Goal: Task Accomplishment & Management: Complete application form

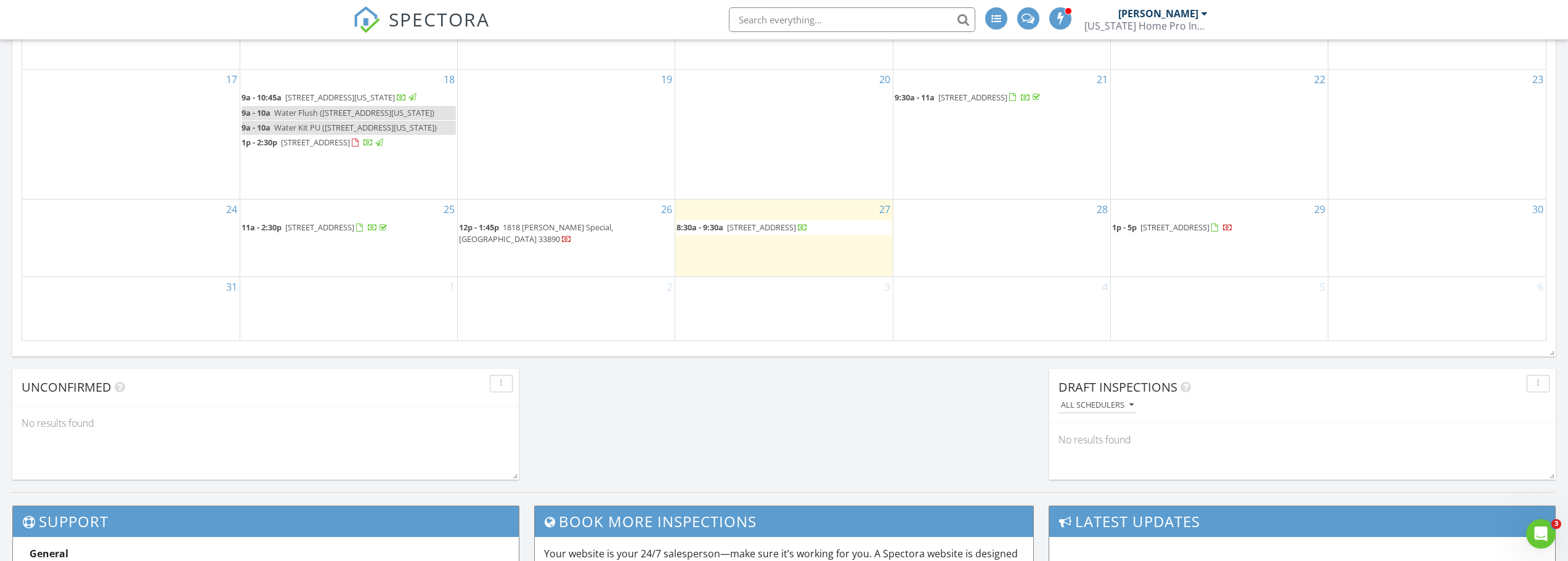
scroll to position [800, 0]
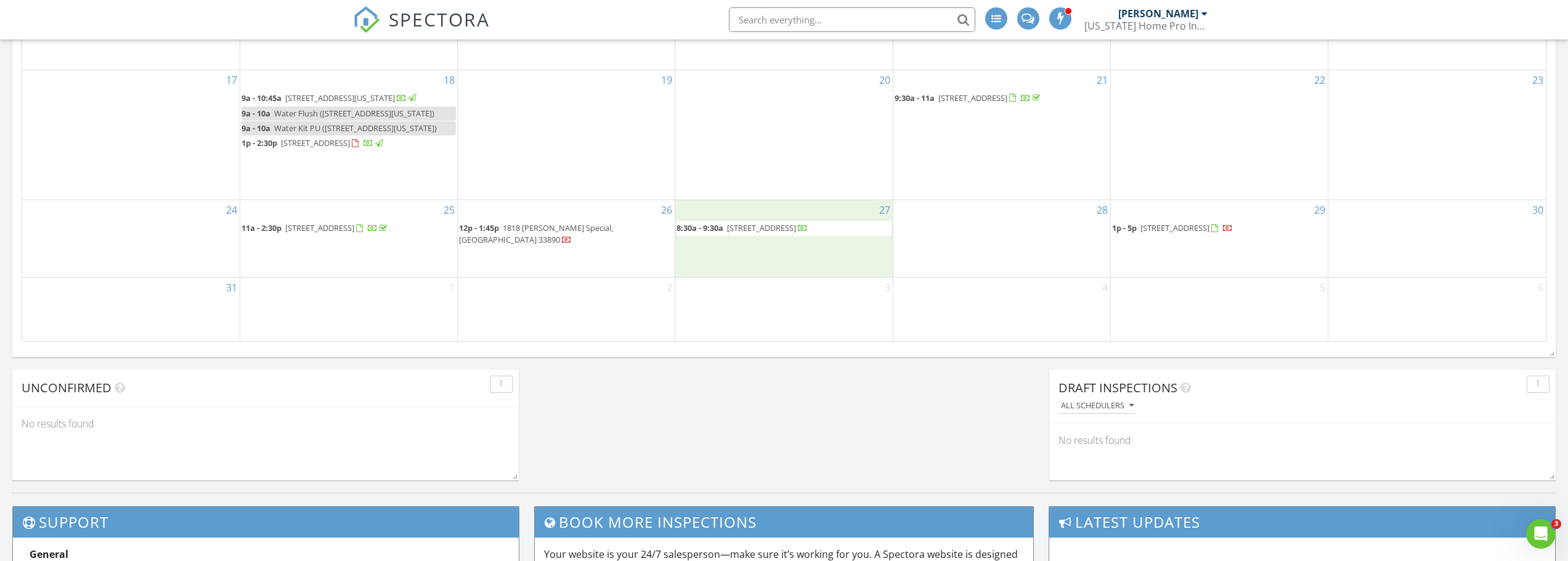
click at [758, 265] on div "27 8:30a - 9:30a 18 Disney Blvd, Avon Park 33825" at bounding box center [783, 238] width 217 height 77
click at [785, 212] on link "Inspection" at bounding box center [781, 213] width 63 height 20
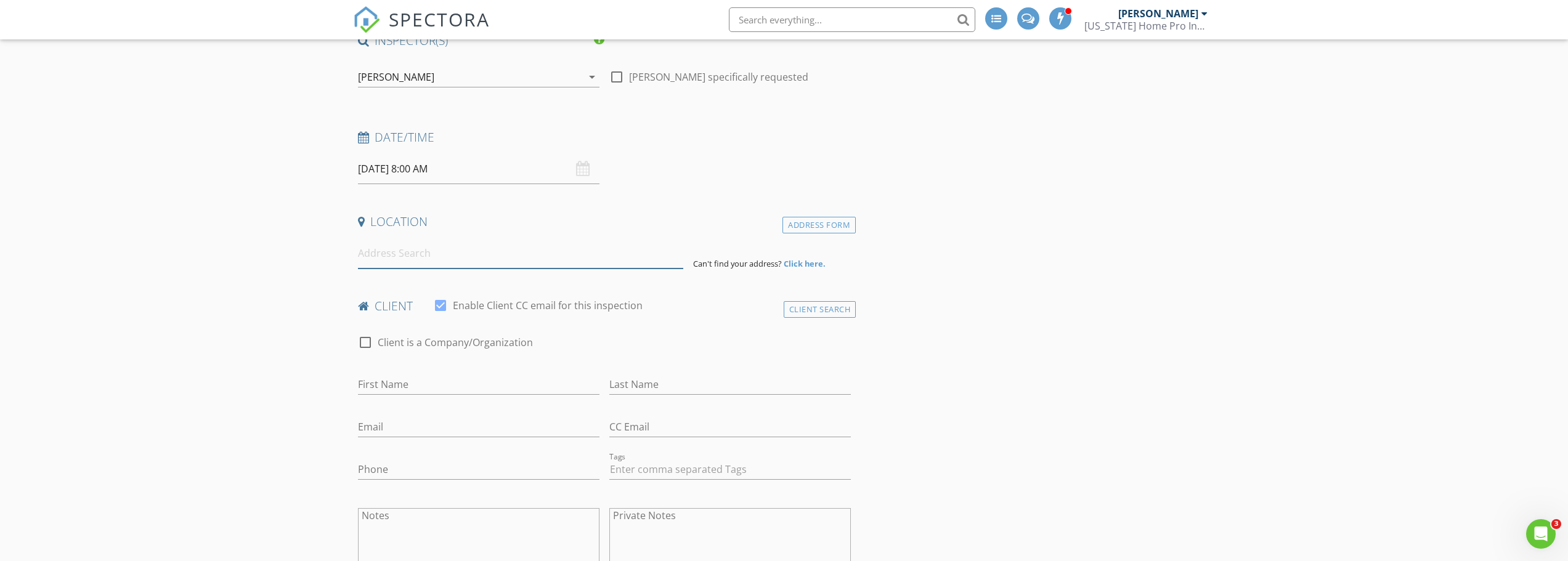
click at [407, 253] on input at bounding box center [521, 253] width 325 height 30
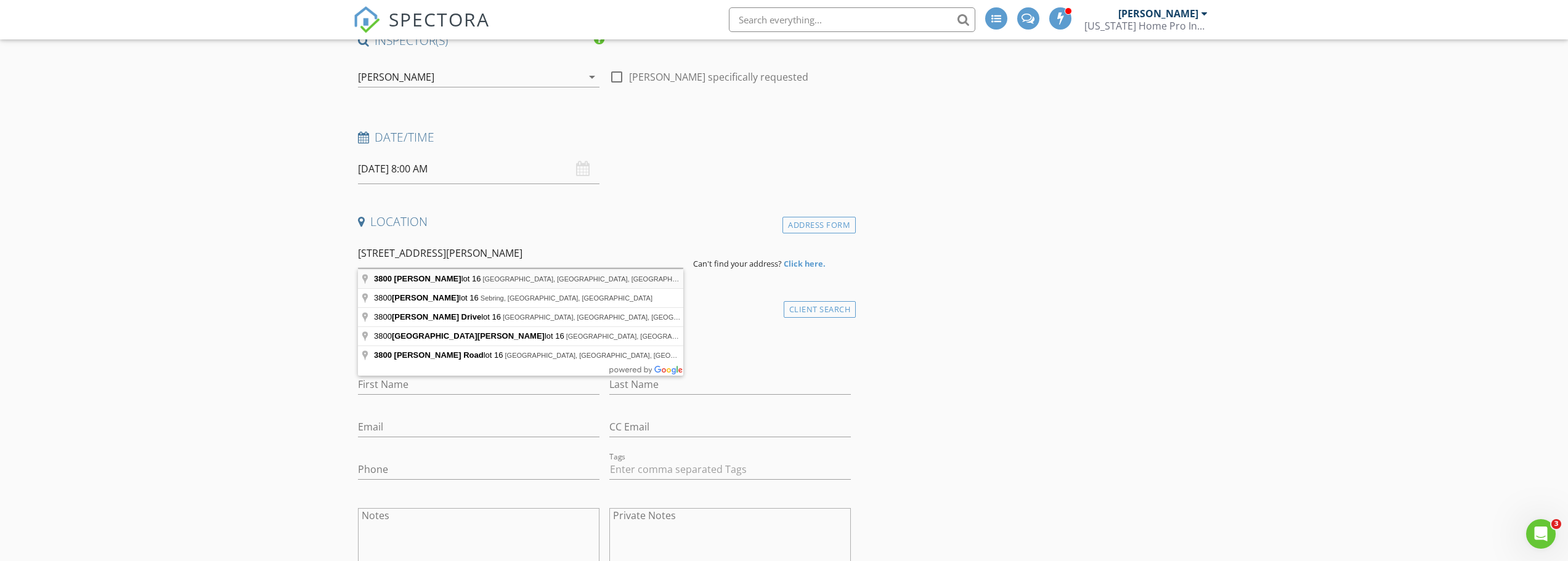
type input "3800 Bruce Blvd lot 16, Lake Wales, FL, USA"
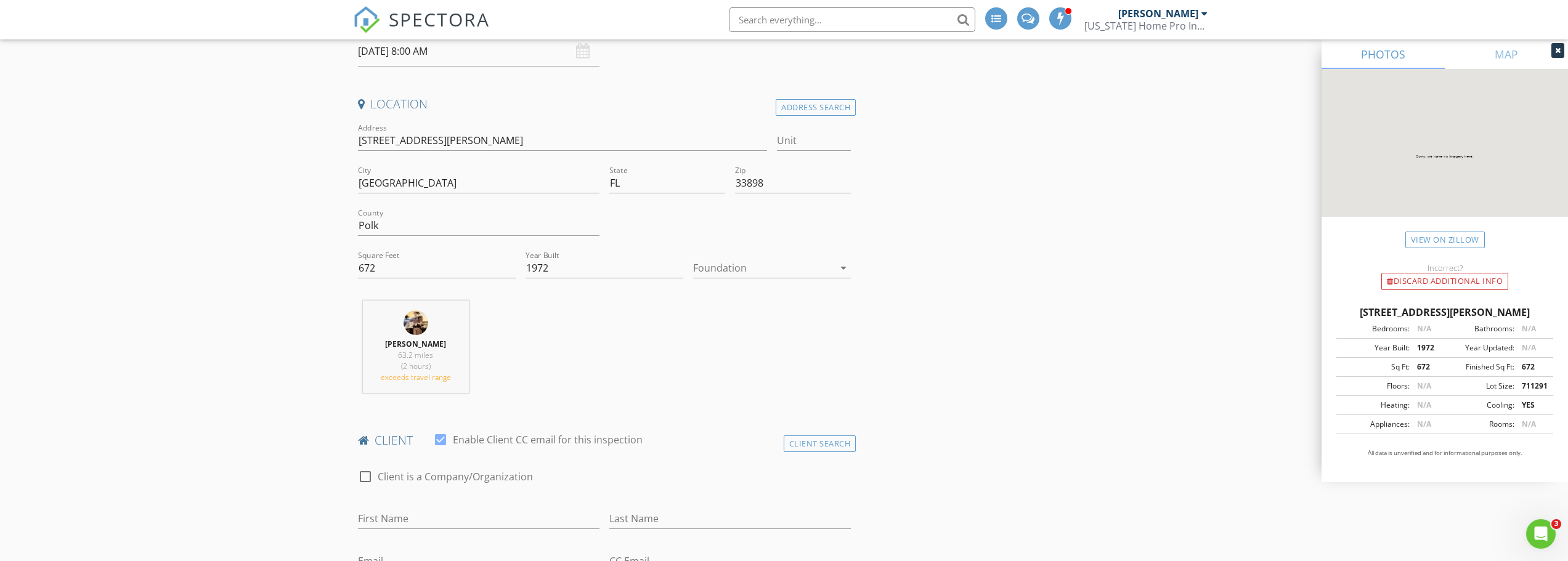
scroll to position [246, 0]
click at [556, 264] on input "1972" at bounding box center [604, 263] width 158 height 20
type input "1998"
click at [739, 259] on div at bounding box center [764, 262] width 141 height 20
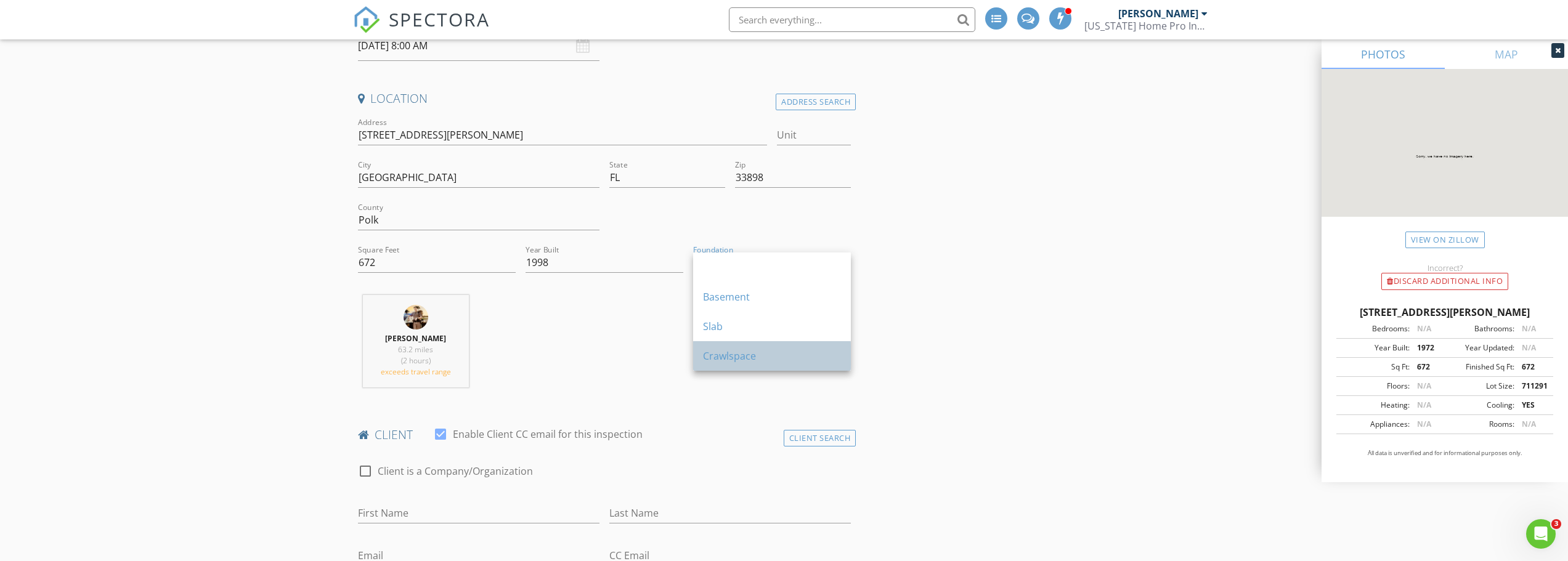
click at [734, 353] on div "Crawlspace" at bounding box center [772, 355] width 138 height 15
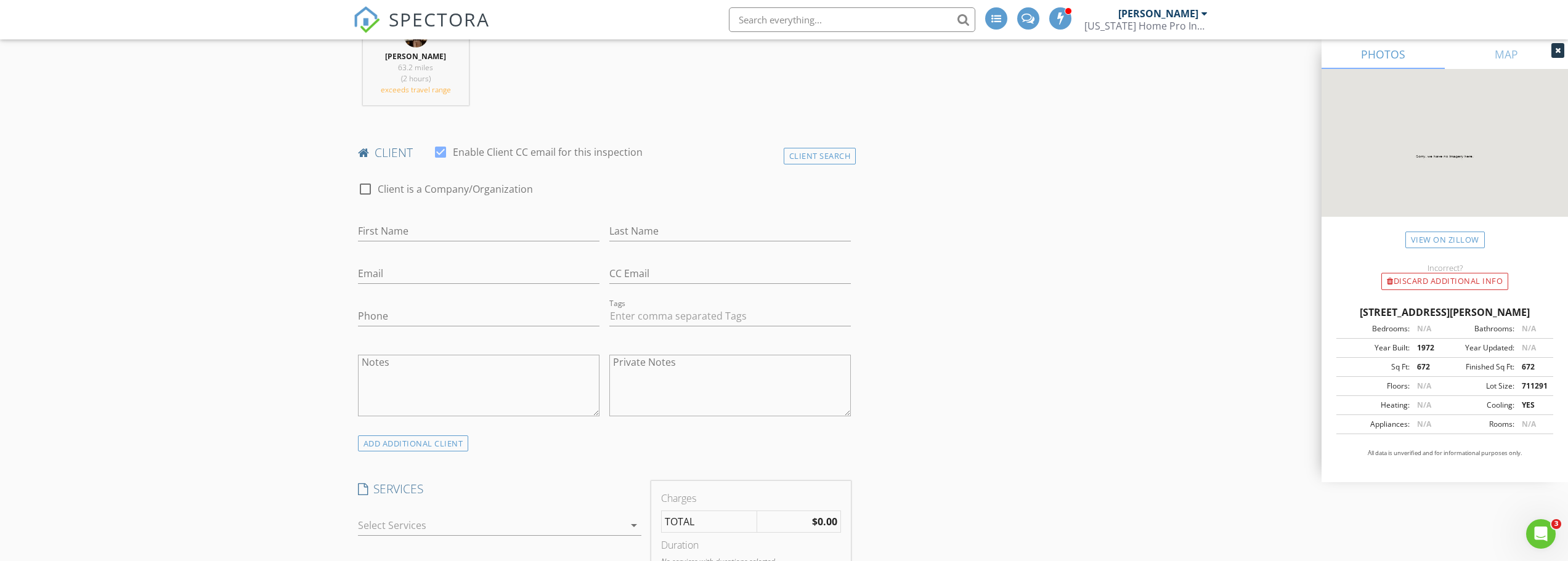
scroll to position [554, 0]
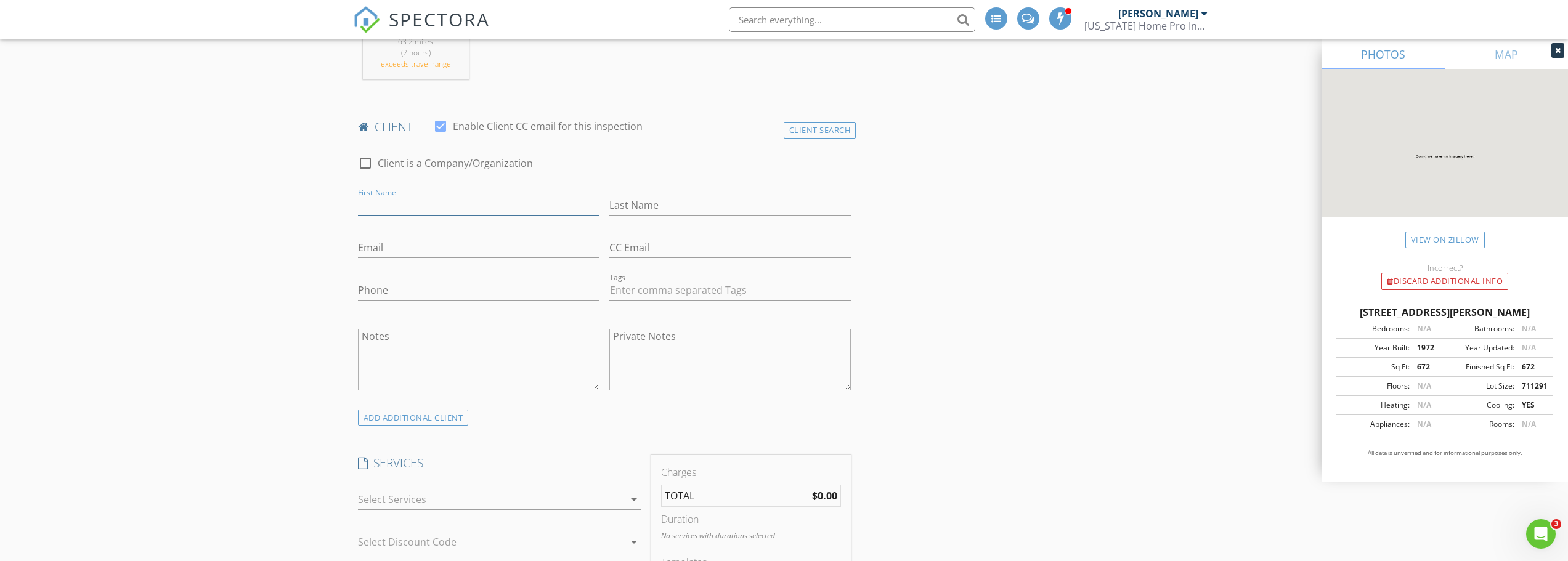
click at [407, 202] on input "First Name" at bounding box center [479, 205] width 242 height 20
type input "Anthony"
click at [636, 203] on input "Last Name" at bounding box center [730, 205] width 242 height 20
type input "Powell"
click at [505, 249] on input "Email" at bounding box center [479, 248] width 242 height 20
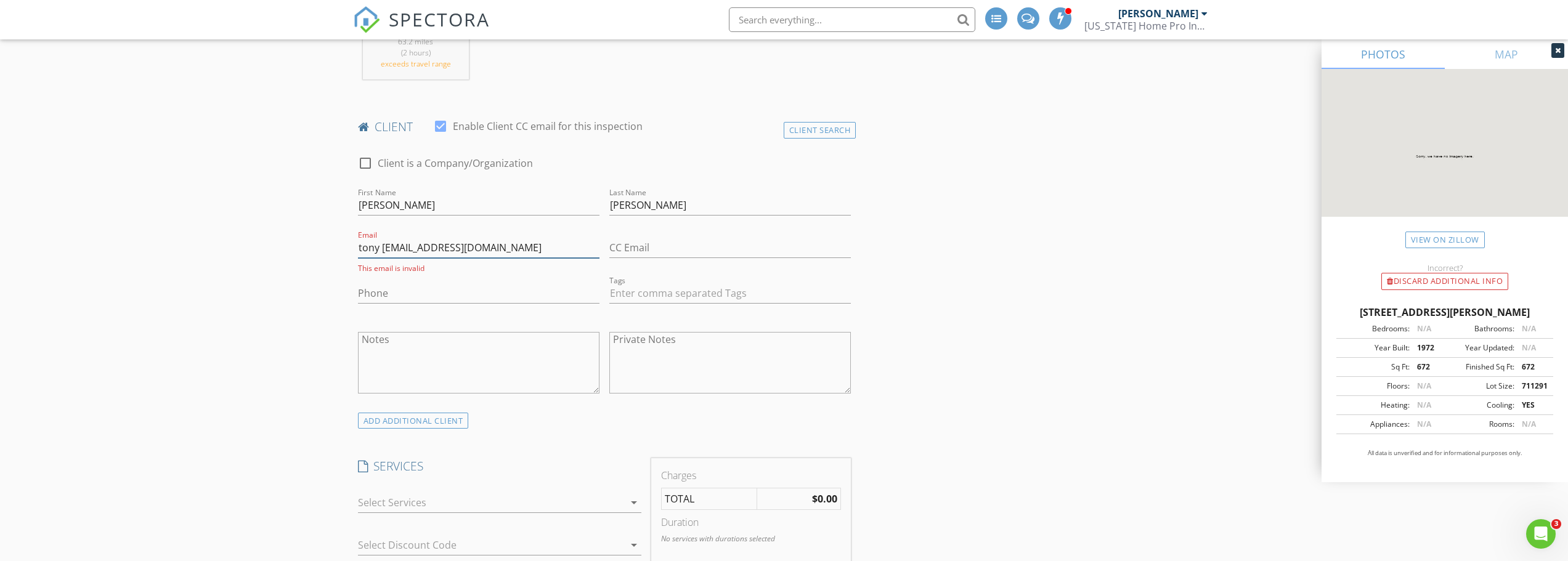
type input "tony powel@att.net"
click at [675, 249] on input "CC Email" at bounding box center [730, 248] width 242 height 20
click at [638, 247] on input "CC Email" at bounding box center [730, 248] width 242 height 20
type input "palzhd@gmail.com"
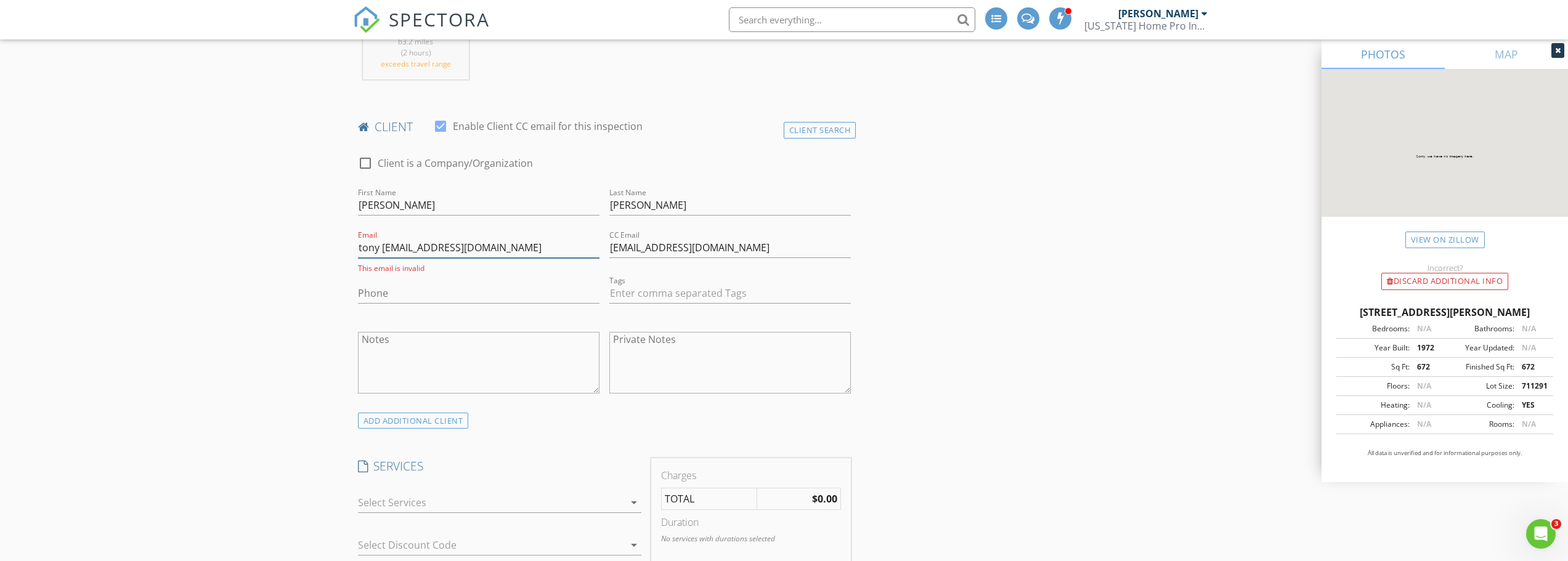
click at [383, 247] on input "tony powel@att.net" at bounding box center [479, 248] width 242 height 20
click at [405, 243] on input "tonypowel@att.net" at bounding box center [479, 248] width 242 height 20
click at [378, 241] on input "tonypowell@att.net" at bounding box center [479, 248] width 242 height 20
type input "tonypowell@att.net"
click at [405, 288] on input "Phone" at bounding box center [479, 290] width 242 height 20
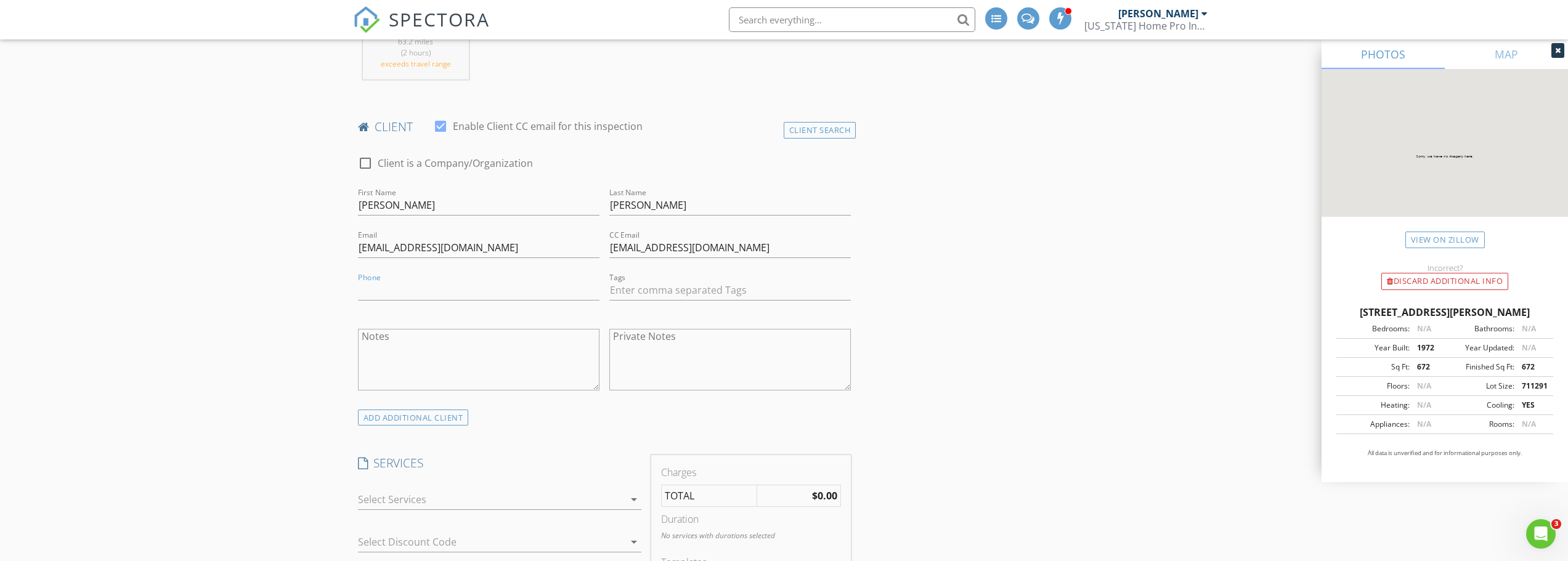
click at [445, 296] on input "Phone" at bounding box center [479, 290] width 242 height 20
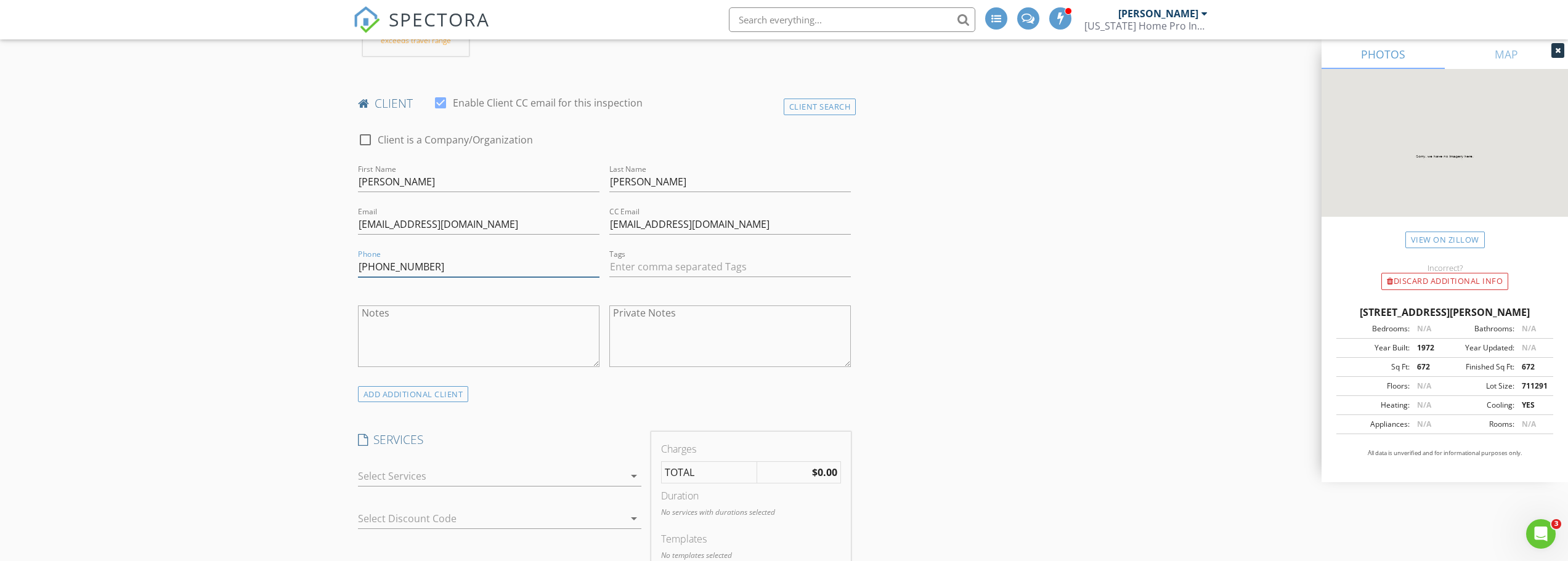
scroll to position [677, 0]
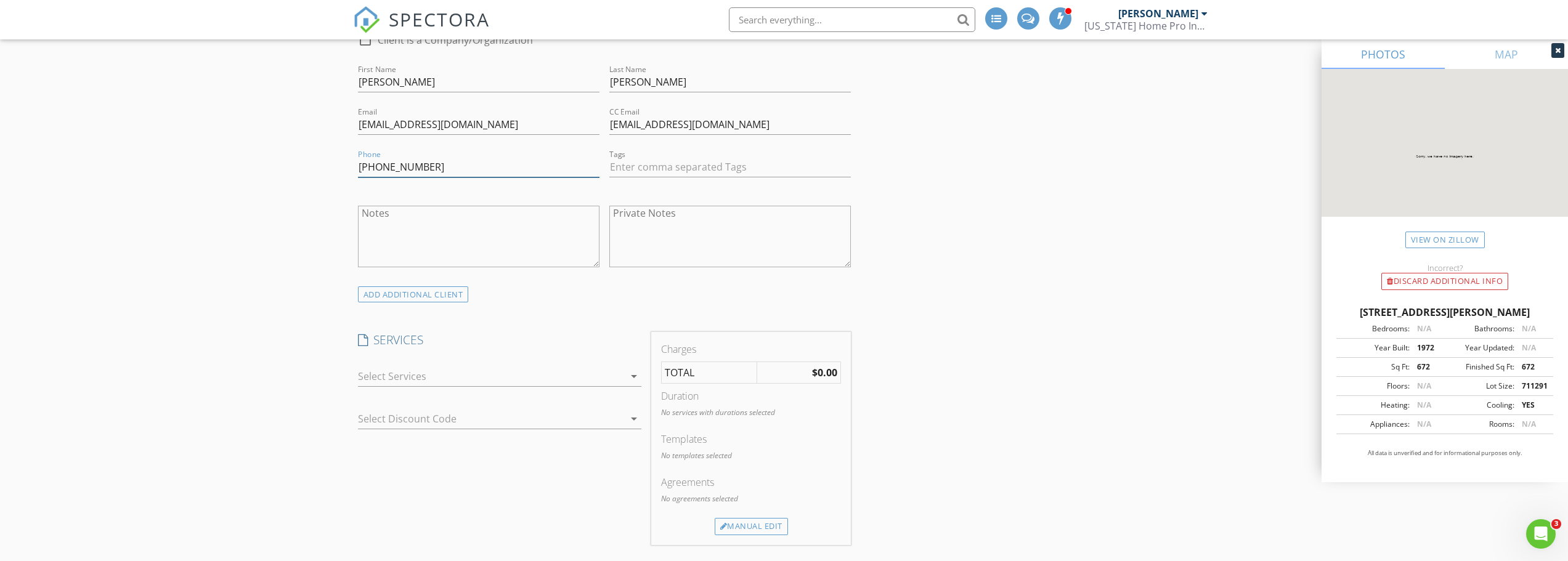
type input "573-620-3619"
click at [442, 365] on div "check_box_outline_blank Home Buyer Bundle Save $75 when you bundle your Residen…" at bounding box center [499, 379] width 283 height 40
click at [444, 378] on div at bounding box center [491, 376] width 266 height 20
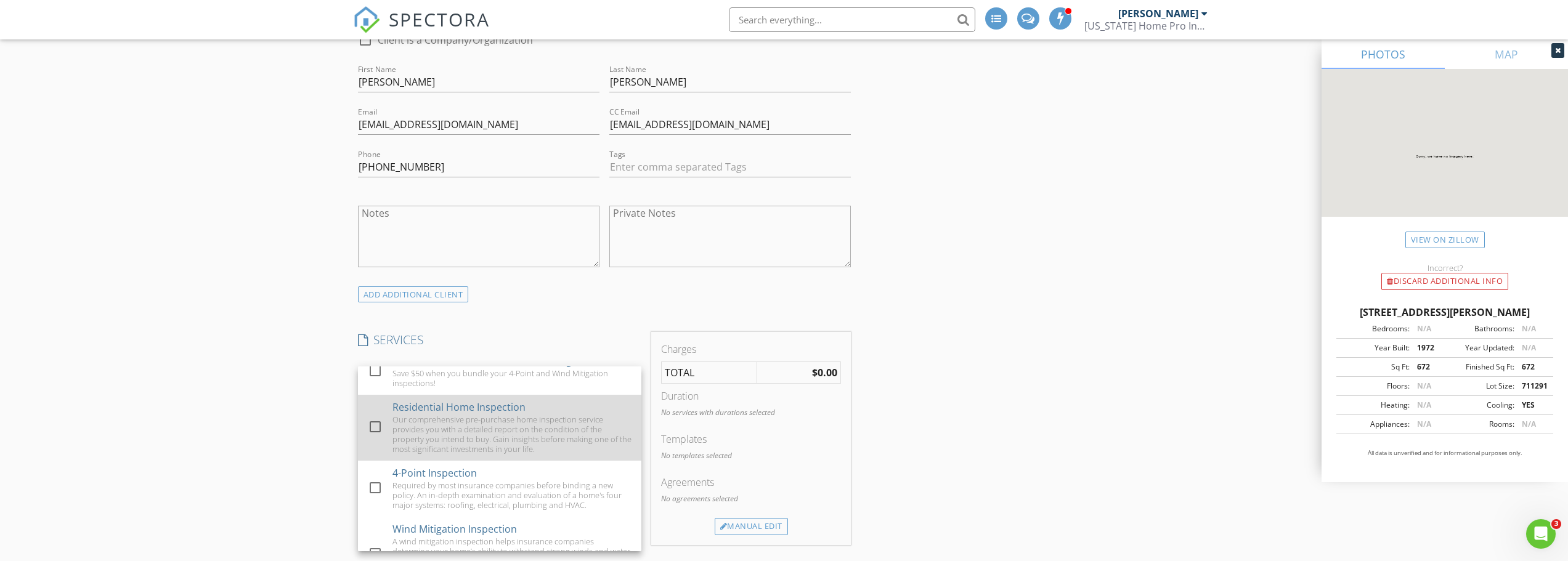
scroll to position [123, 0]
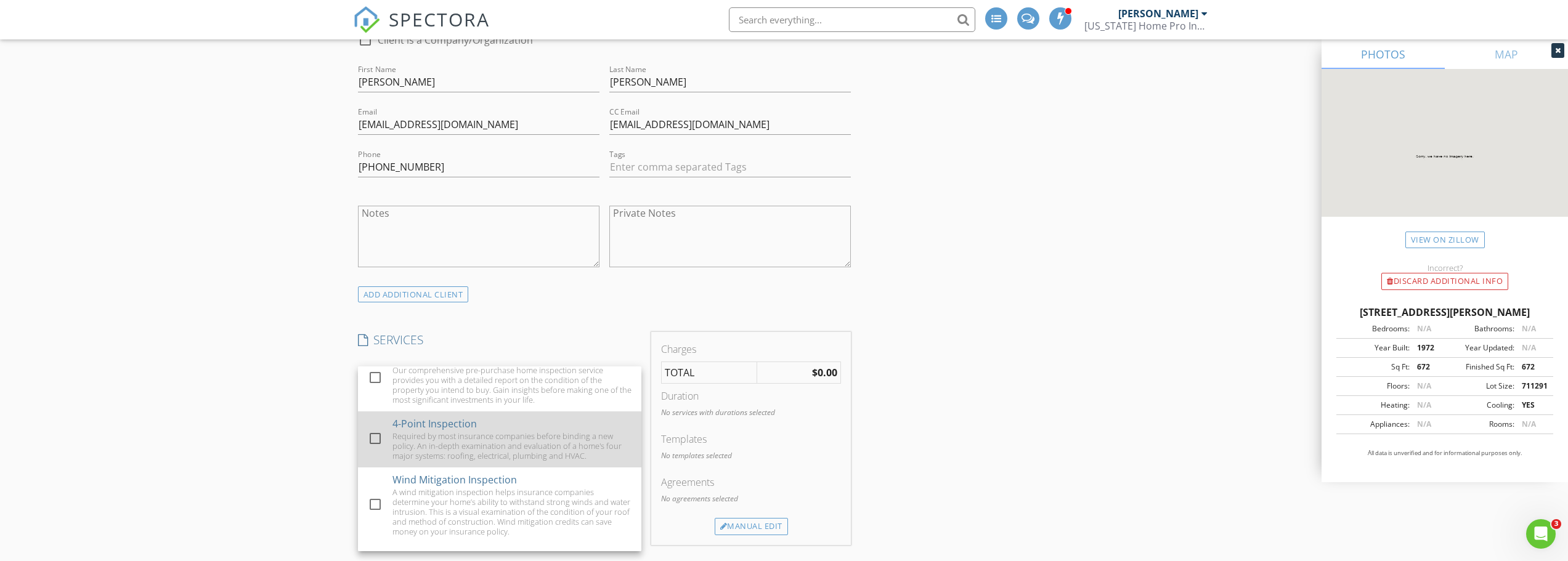
click at [382, 442] on div at bounding box center [375, 438] width 21 height 21
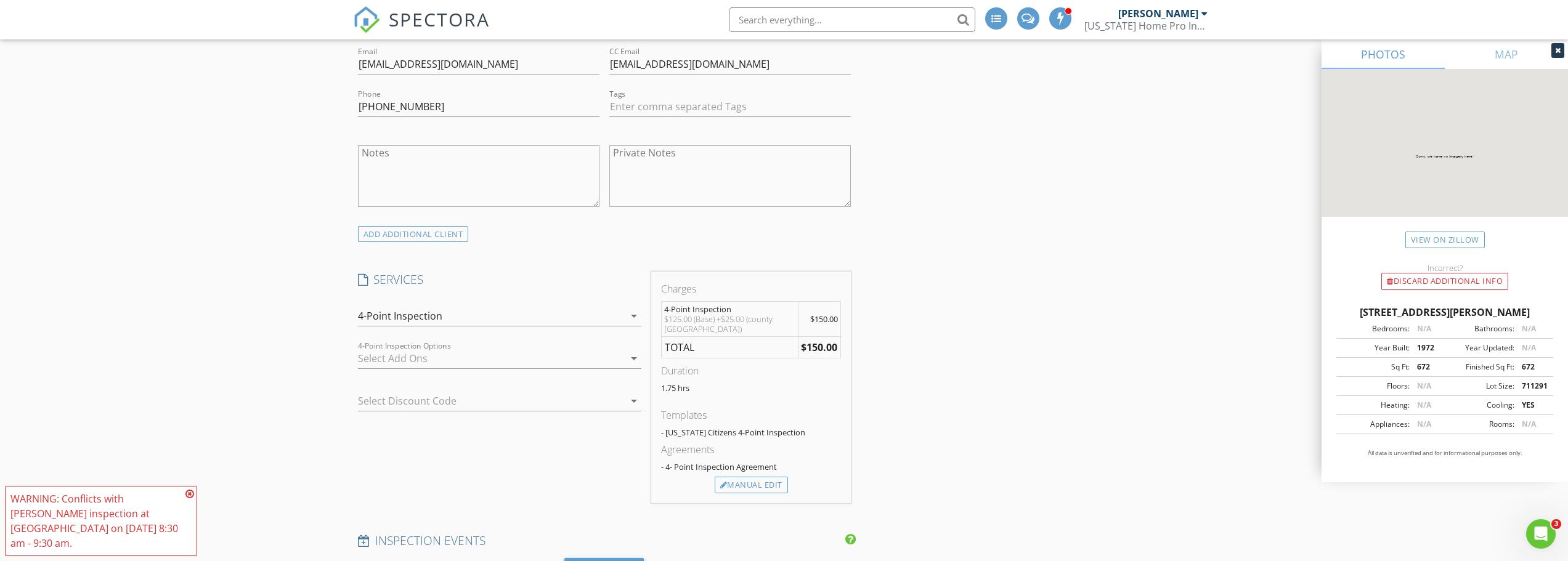
scroll to position [739, 0]
click at [751, 477] on div "Manual Edit" at bounding box center [751, 484] width 74 height 17
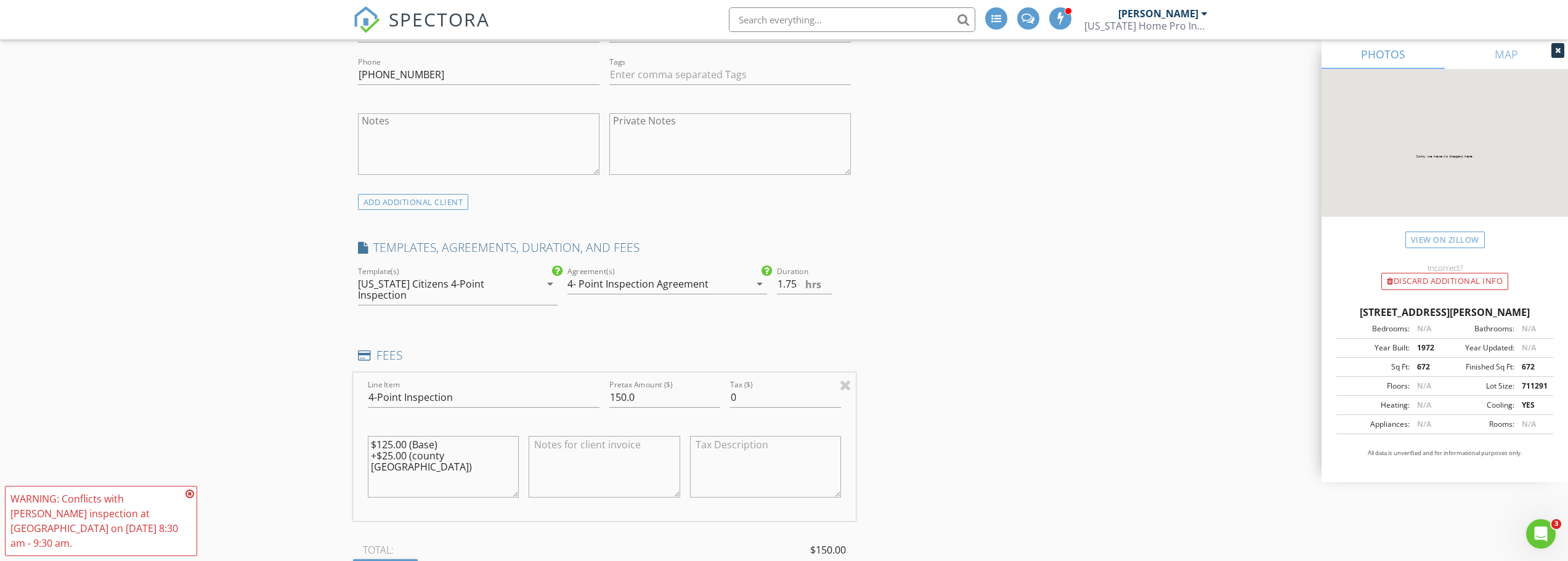
scroll to position [800, 0]
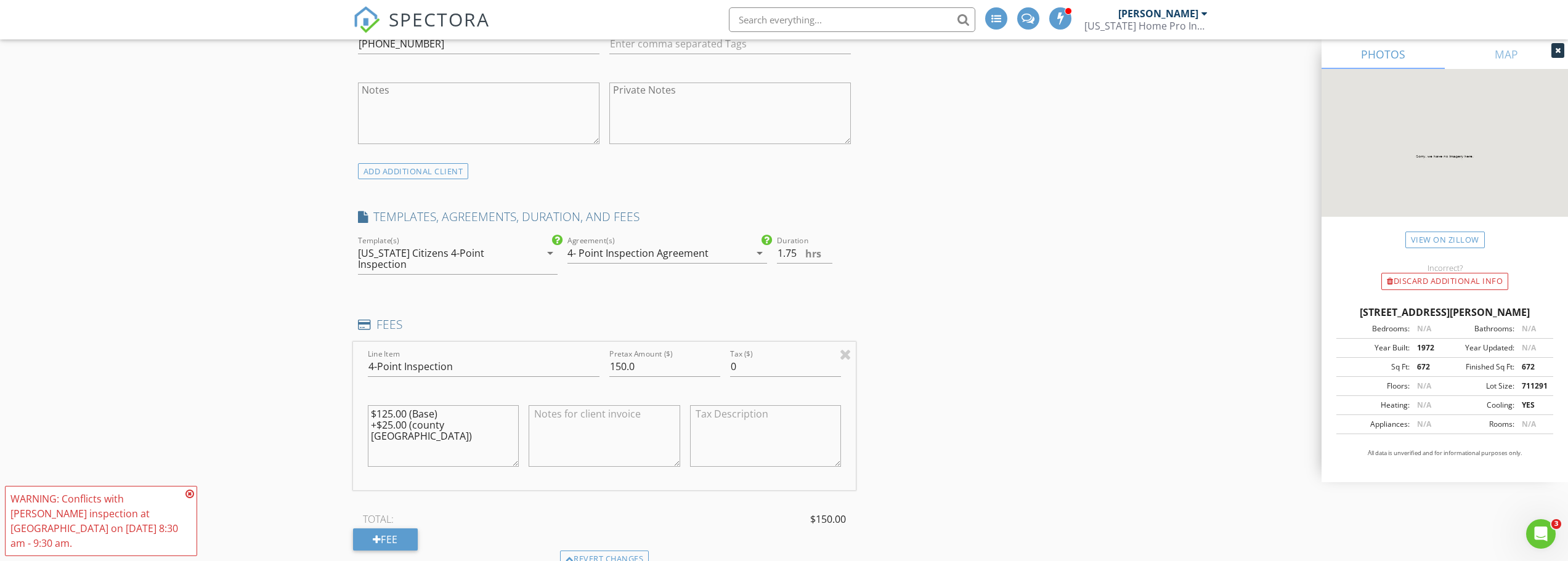
click at [391, 405] on textarea "$125.00 (Base) +$25.00 (county Polk)" at bounding box center [443, 436] width 152 height 61
type textarea "$100.00 (Base) +$25.00 (county Polk)"
click at [627, 357] on input "150.0" at bounding box center [664, 367] width 111 height 20
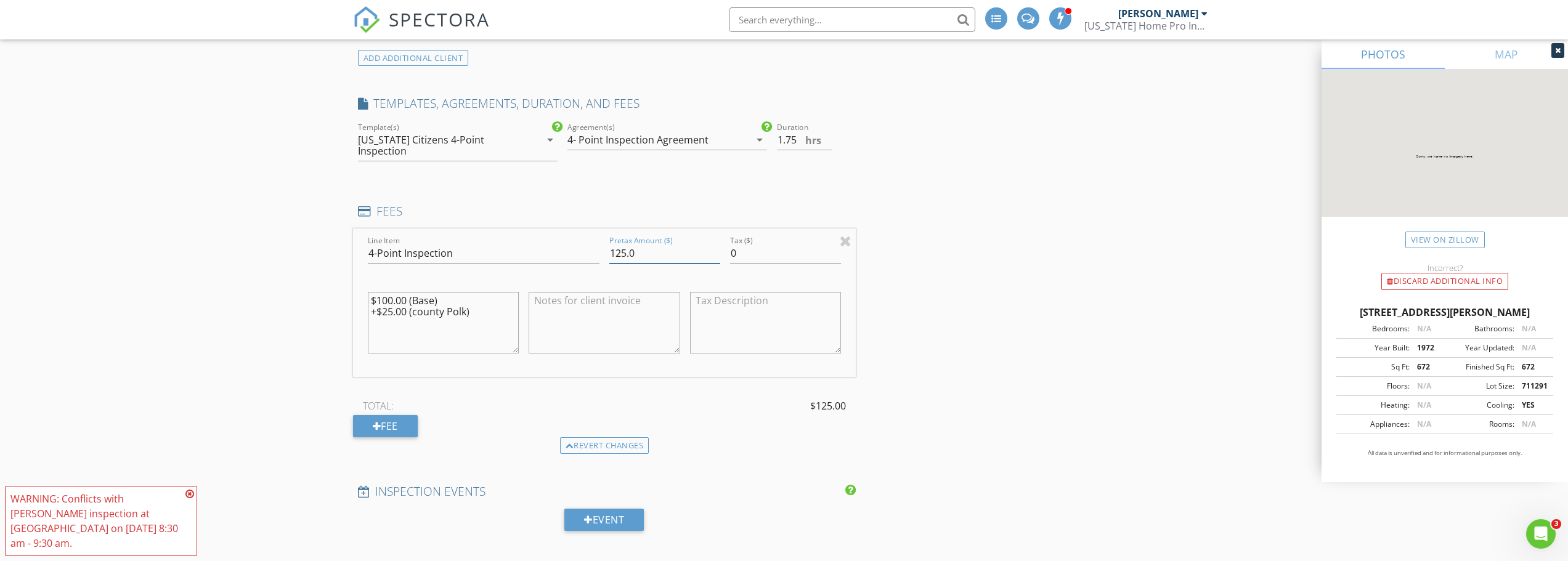
scroll to position [923, 0]
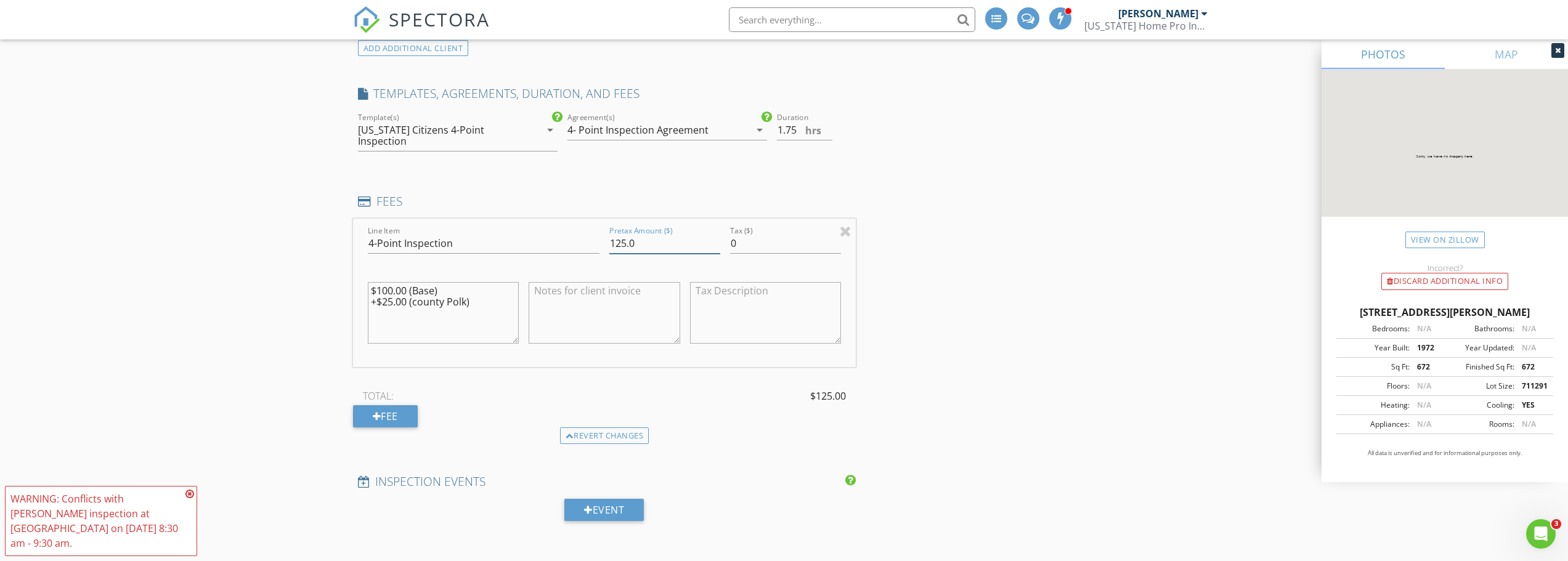
type input "125.0"
click at [260, 321] on div "New Inspection INSPECTOR(S) check_box Randen Vreeken PRIMARY Randen Vreeken arr…" at bounding box center [784, 438] width 1568 height 2553
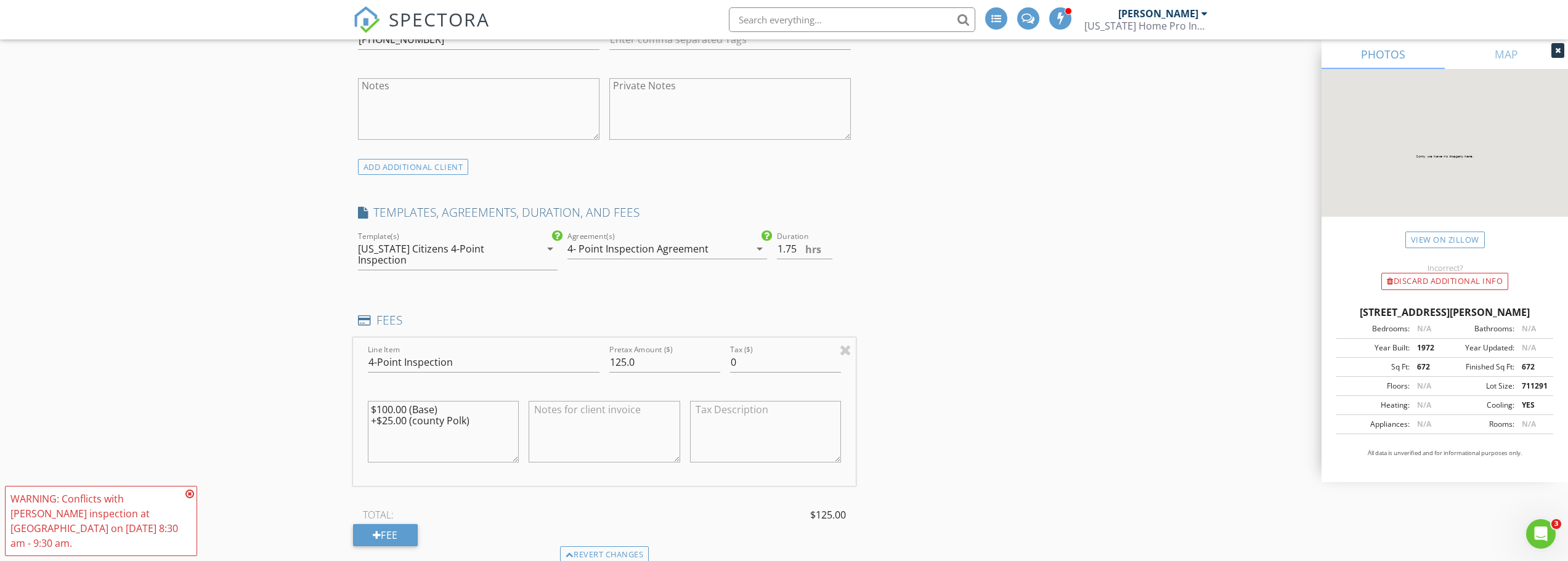
scroll to position [800, 0]
click at [459, 249] on div "[US_STATE] Citizens 4-Point Inspection" at bounding box center [440, 258] width 164 height 22
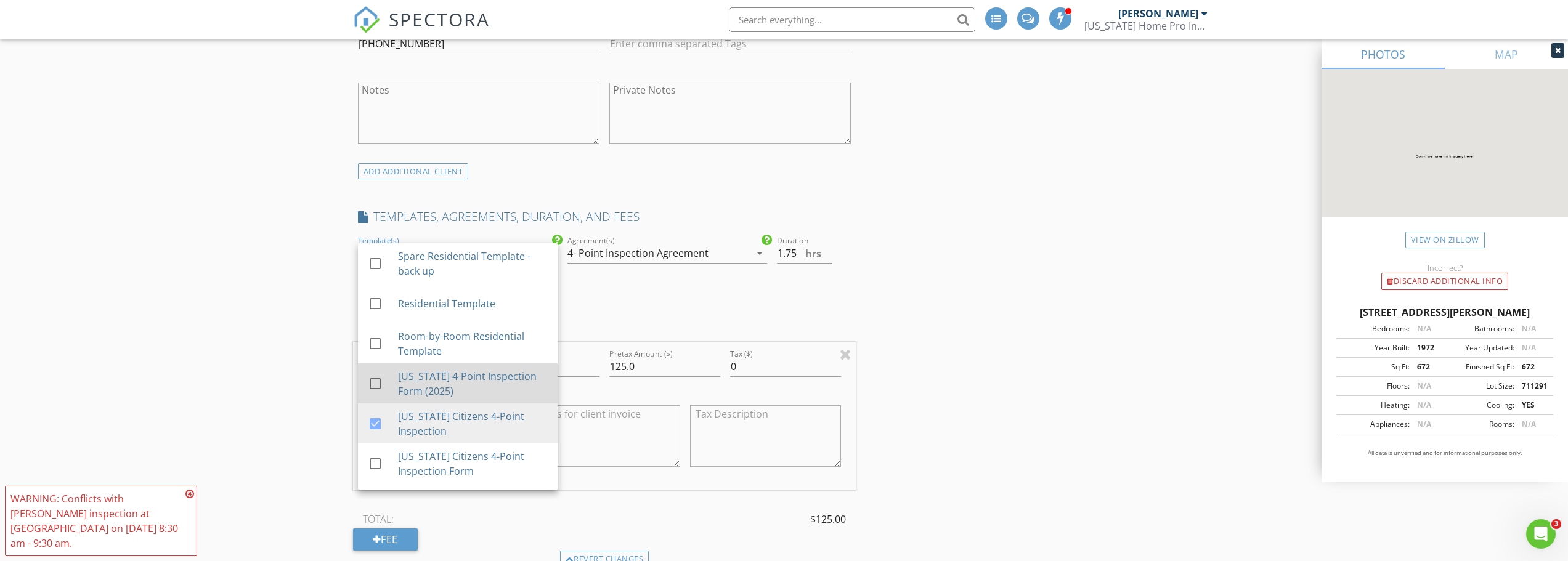
click at [371, 381] on div at bounding box center [375, 383] width 21 height 21
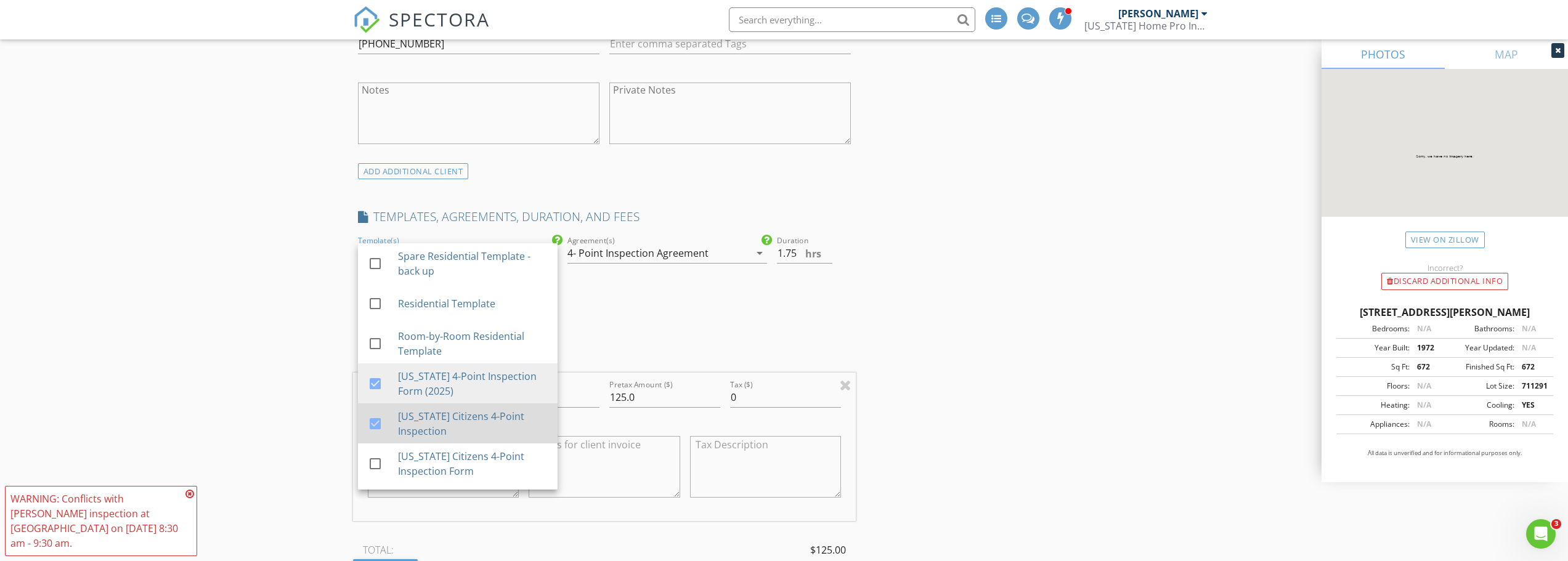
click at [377, 420] on div at bounding box center [375, 423] width 21 height 21
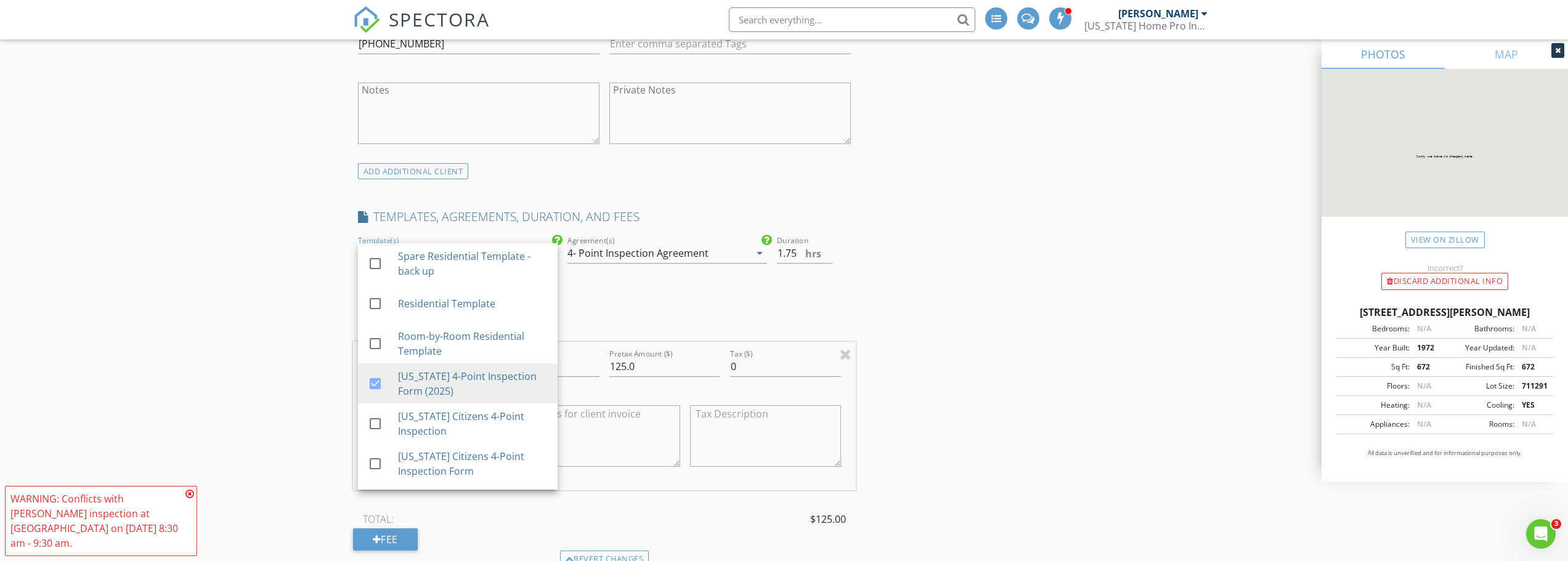
click at [291, 325] on div "New Inspection INSPECTOR(S) check_box Randen Vreeken PRIMARY Randen Vreeken arr…" at bounding box center [784, 561] width 1568 height 2553
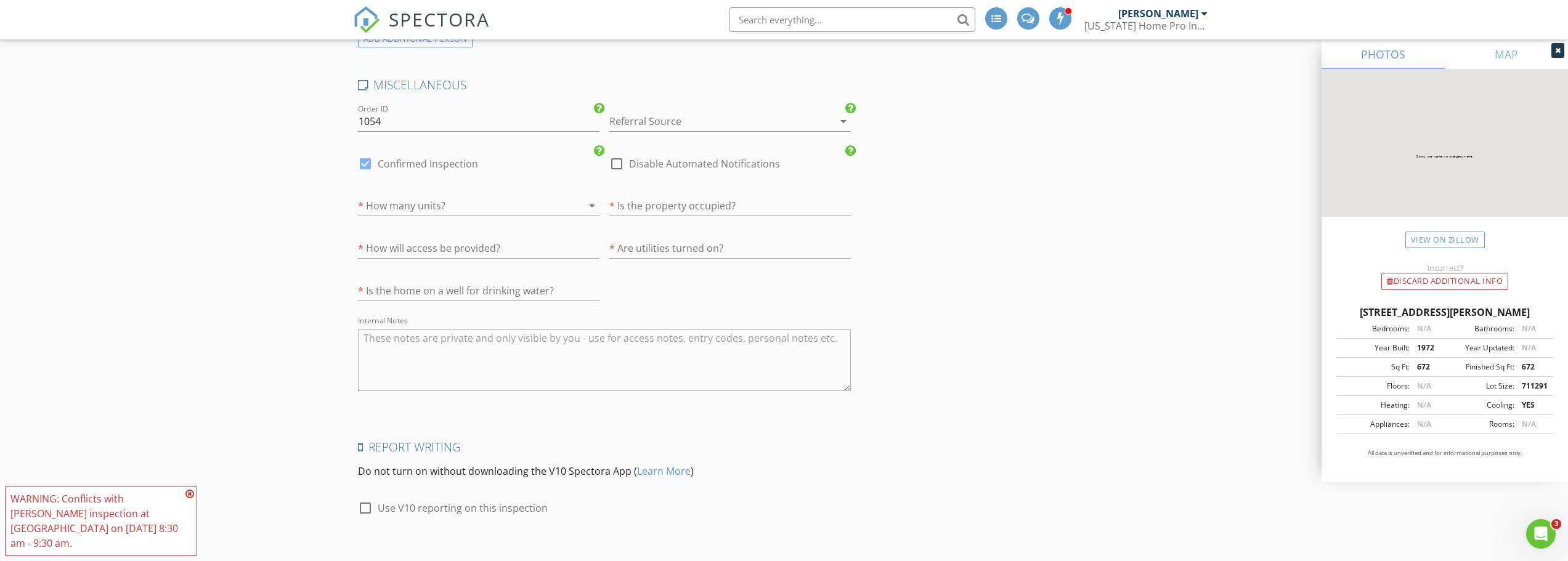
scroll to position [1908, 0]
click at [667, 113] on div at bounding box center [713, 113] width 207 height 20
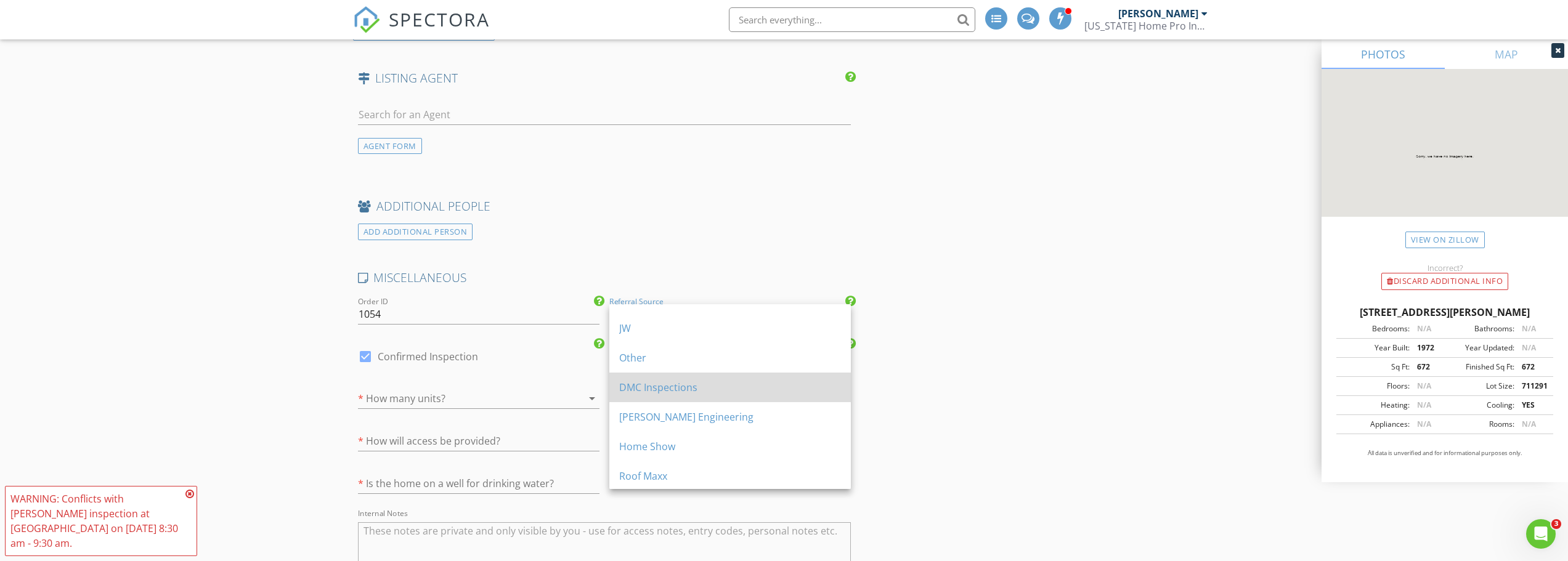
scroll to position [199, 0]
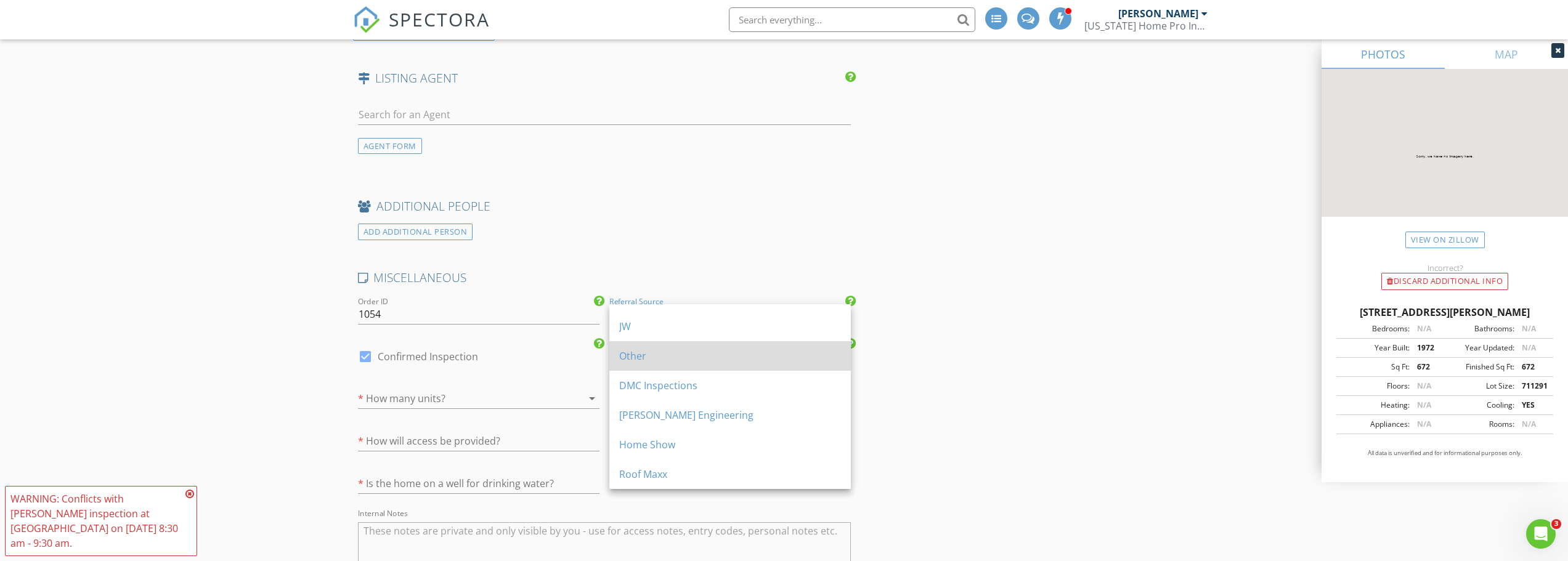
click at [680, 354] on div "Other" at bounding box center [730, 355] width 222 height 15
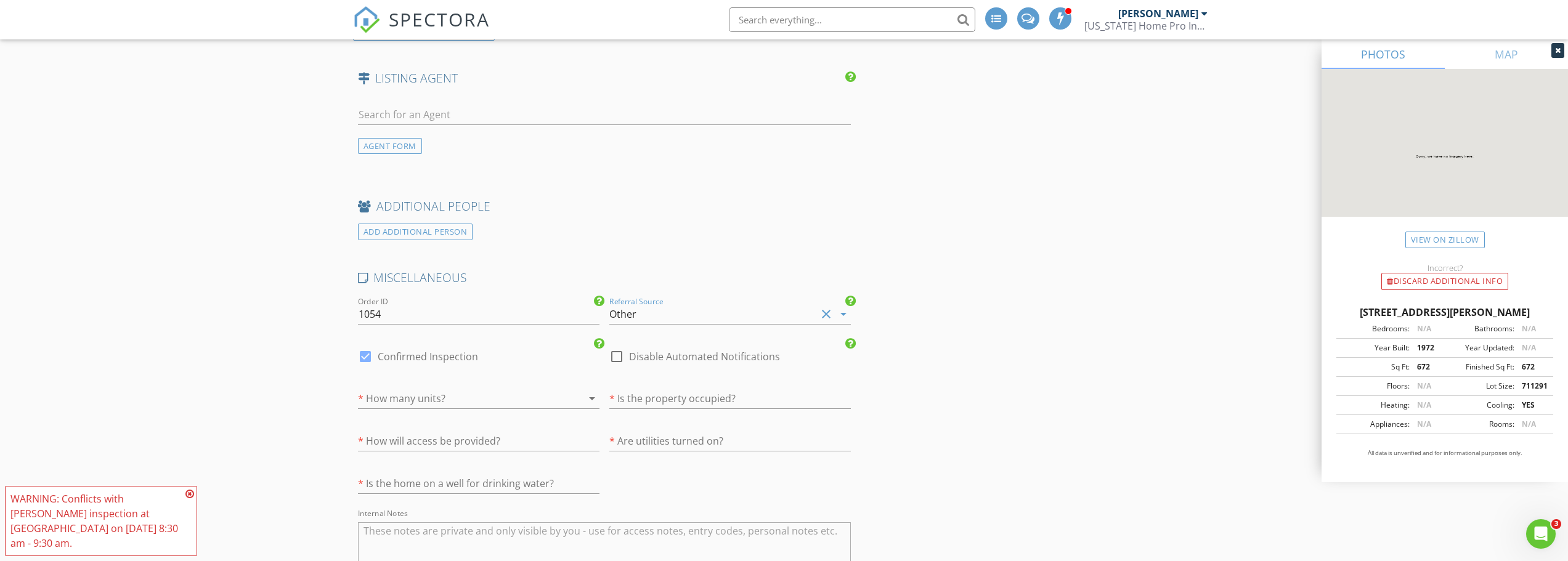
scroll to position [1769, 0]
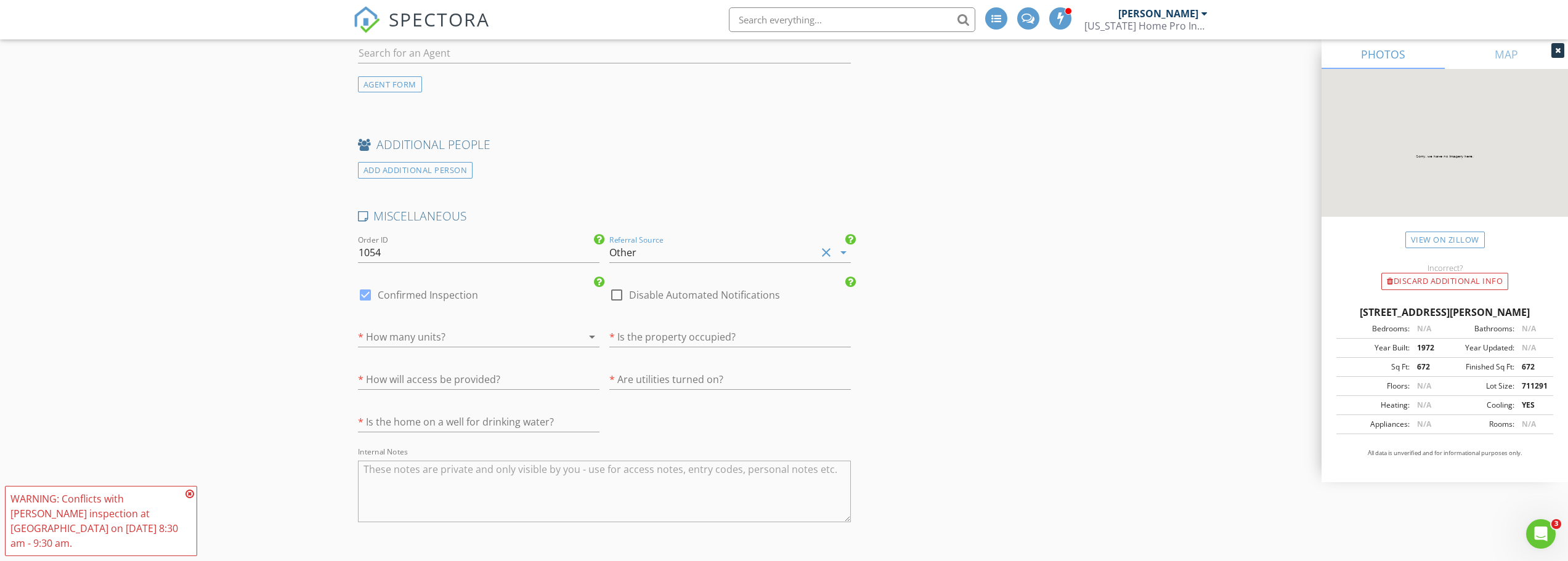
click at [415, 343] on div at bounding box center [462, 337] width 207 height 20
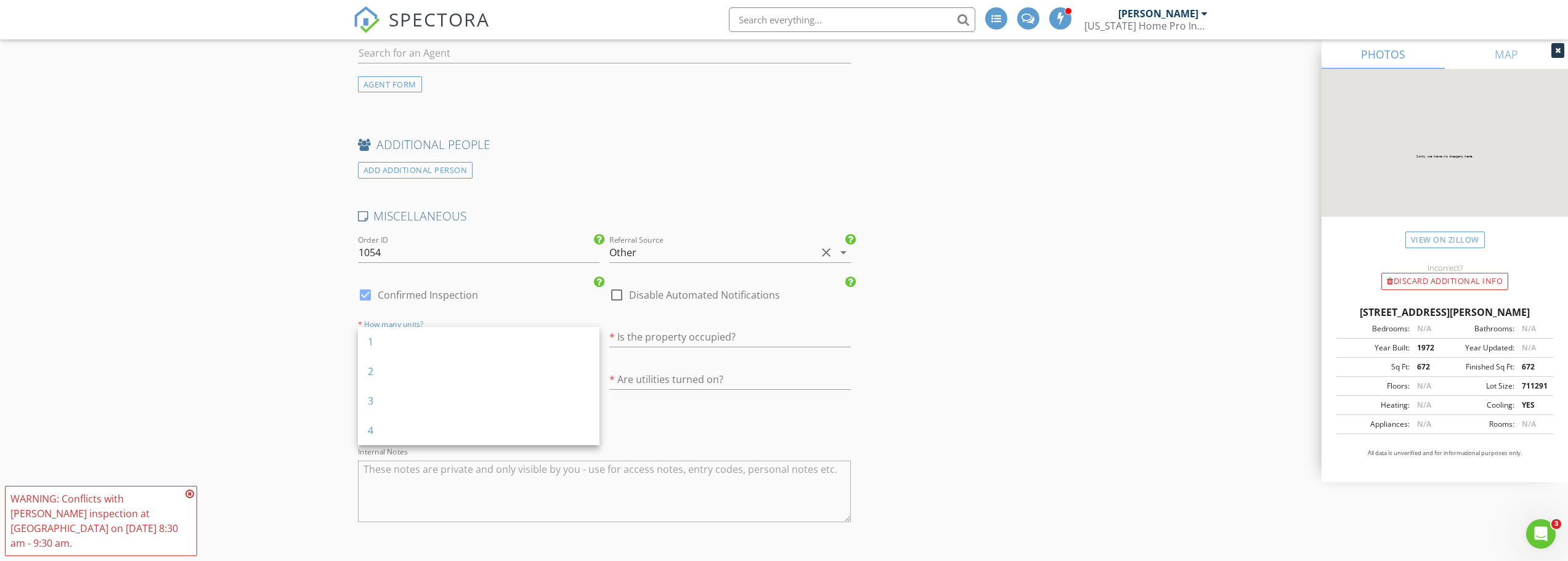
click at [387, 347] on div "1" at bounding box center [478, 341] width 222 height 15
click at [705, 335] on input "text" at bounding box center [730, 337] width 242 height 20
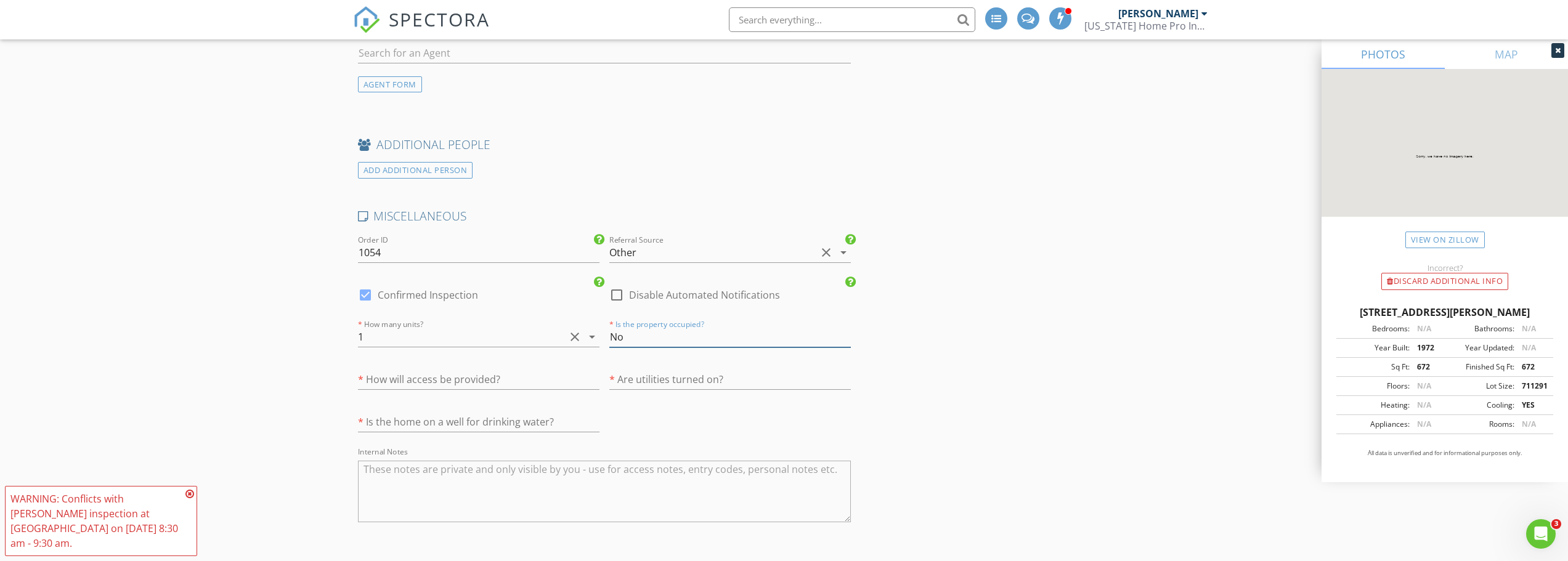
type input "No"
click at [466, 381] on input "text" at bounding box center [479, 380] width 242 height 20
type input "Ow"
type input "0.75"
type input "Owne"
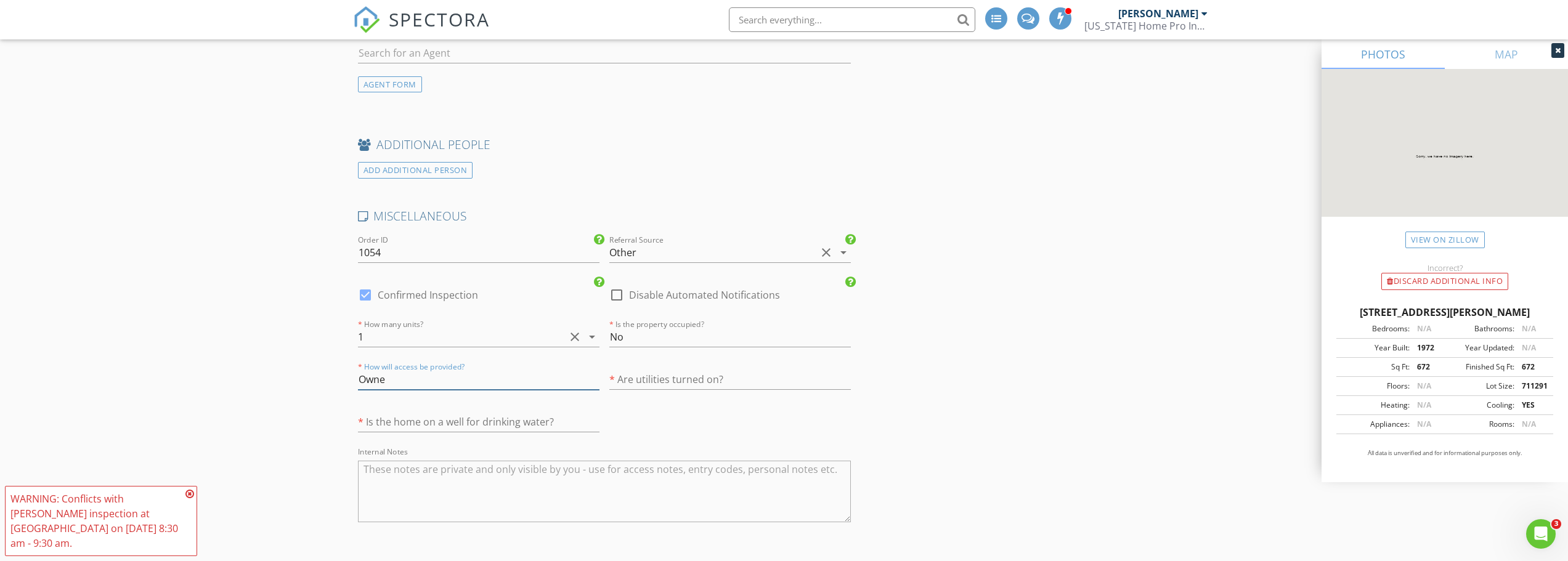
type input "1.75"
type input "Owner"
click at [703, 379] on input "text" at bounding box center [730, 380] width 242 height 20
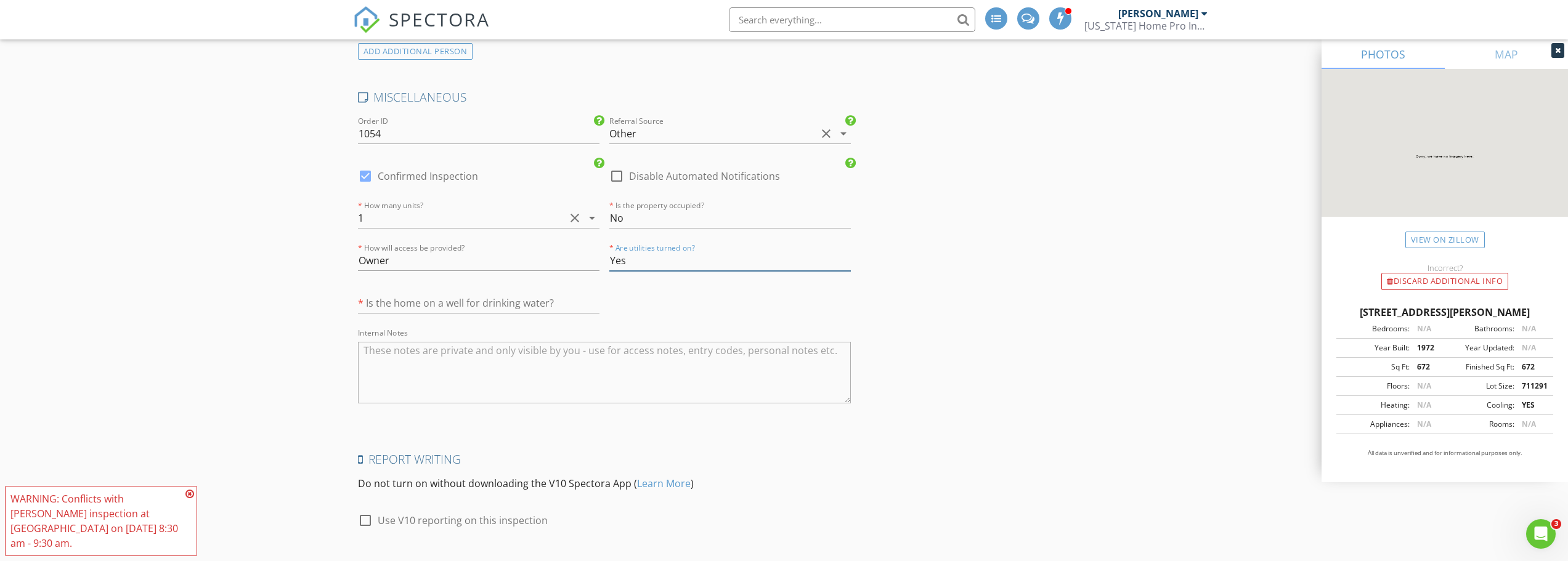
scroll to position [1892, 0]
type input "Yes"
click at [471, 295] on input "text" at bounding box center [479, 299] width 242 height 20
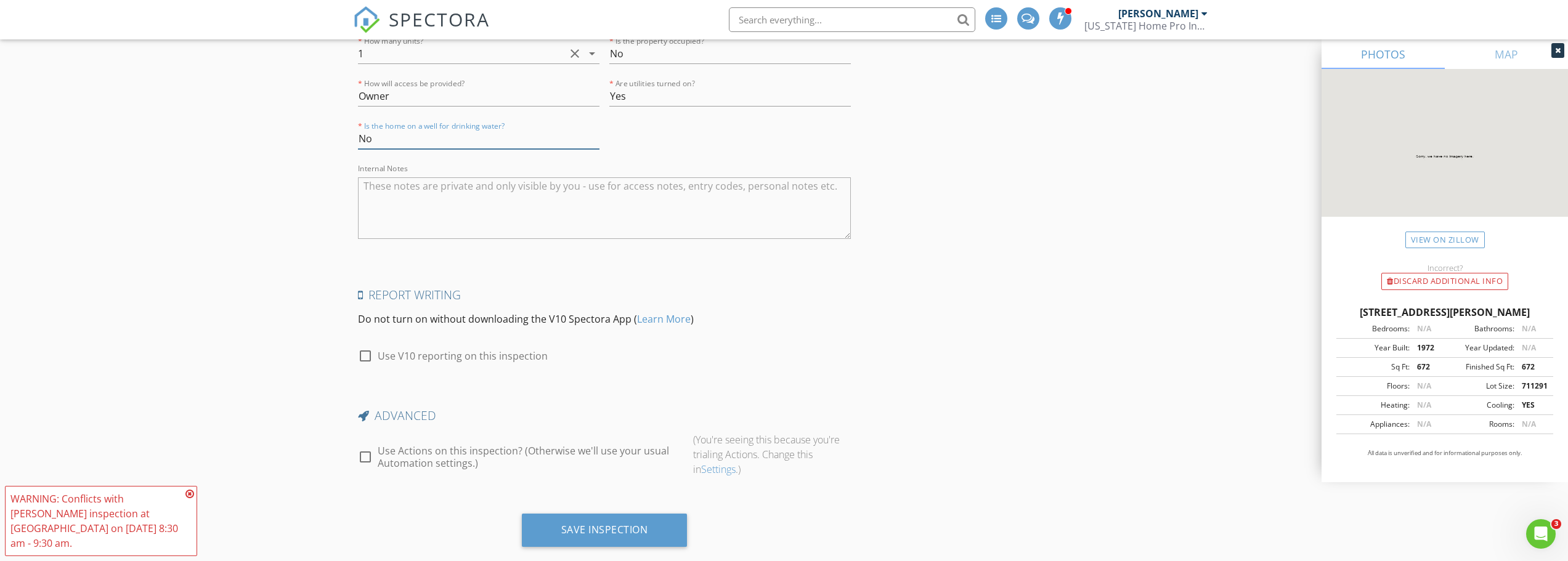
scroll to position [2077, 0]
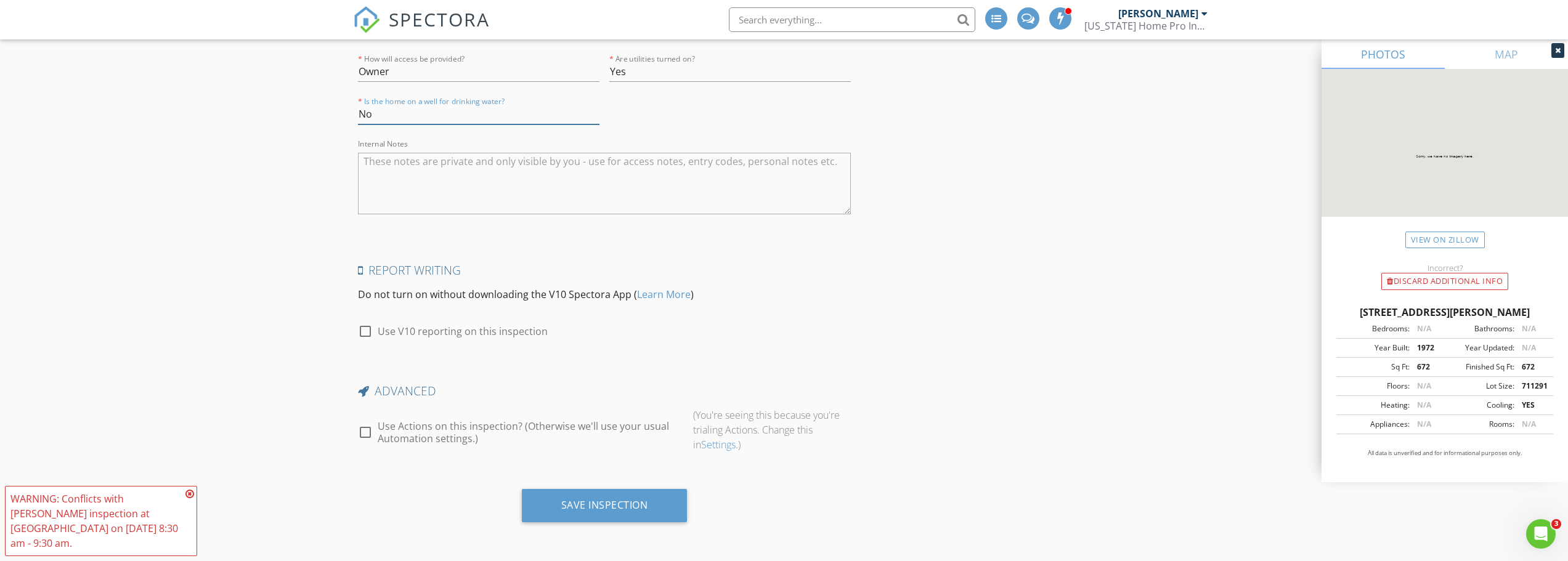
type input "No"
click at [366, 433] on div at bounding box center [365, 432] width 21 height 21
checkbox input "true"
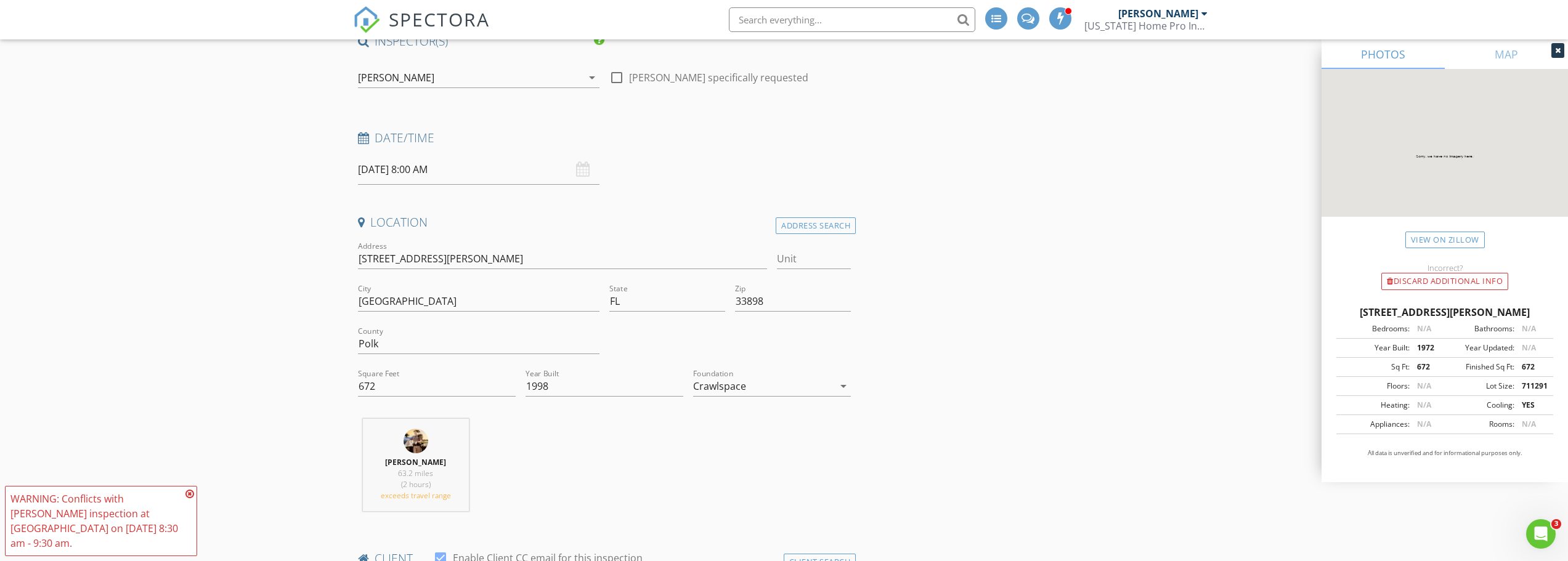
scroll to position [123, 0]
click at [416, 167] on input "08/27/2025 8:00 AM" at bounding box center [479, 169] width 242 height 30
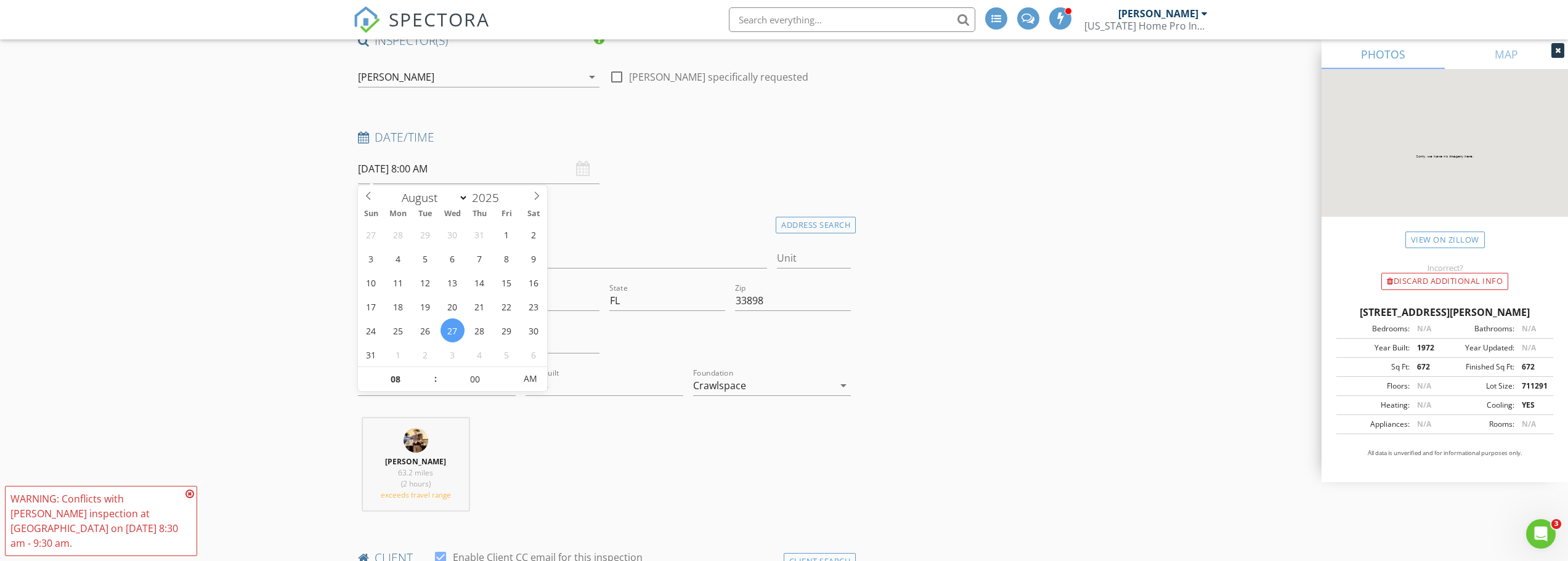
click at [418, 167] on input "08/27/2025 8:00 AM" at bounding box center [479, 169] width 242 height 30
type input "09"
type input "08/27/2025 9:00 AM"
click at [428, 368] on span at bounding box center [429, 373] width 8 height 12
type input "10"
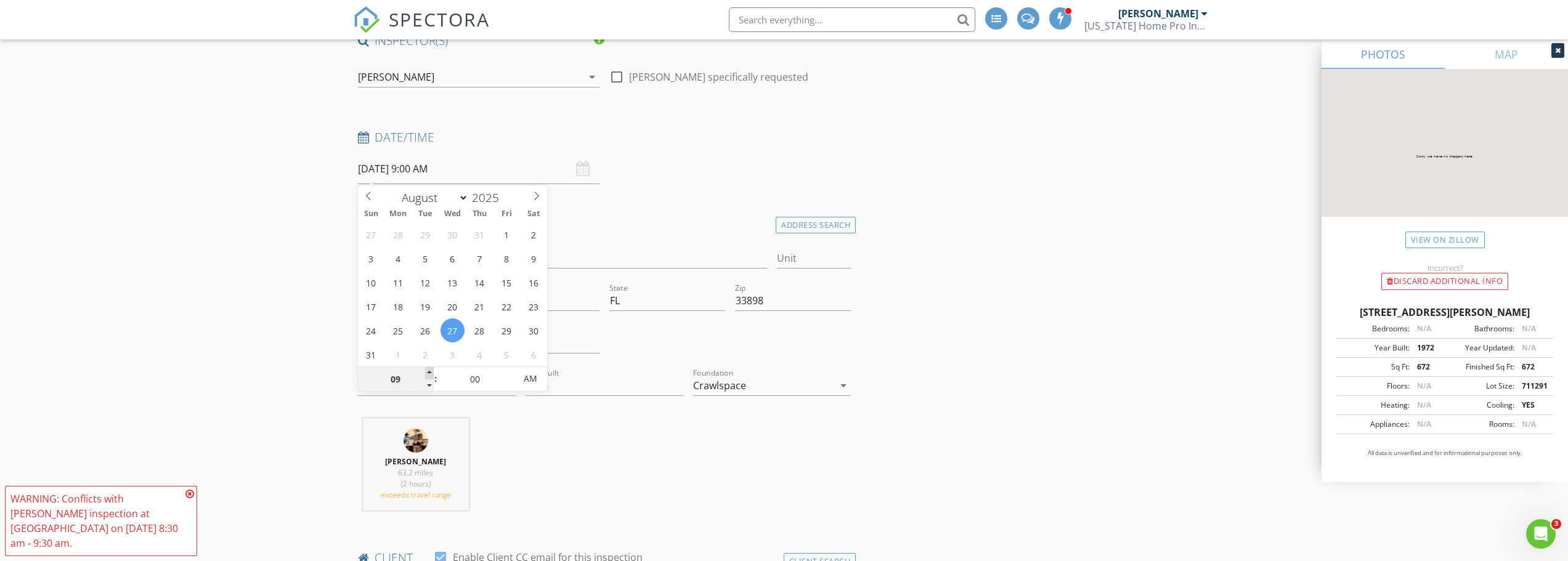
type input "08/27/2025 10:00 AM"
click at [428, 368] on span at bounding box center [429, 373] width 8 height 12
type input "11"
type input "08/27/2025 11:00 AM"
click at [428, 368] on span at bounding box center [429, 373] width 8 height 12
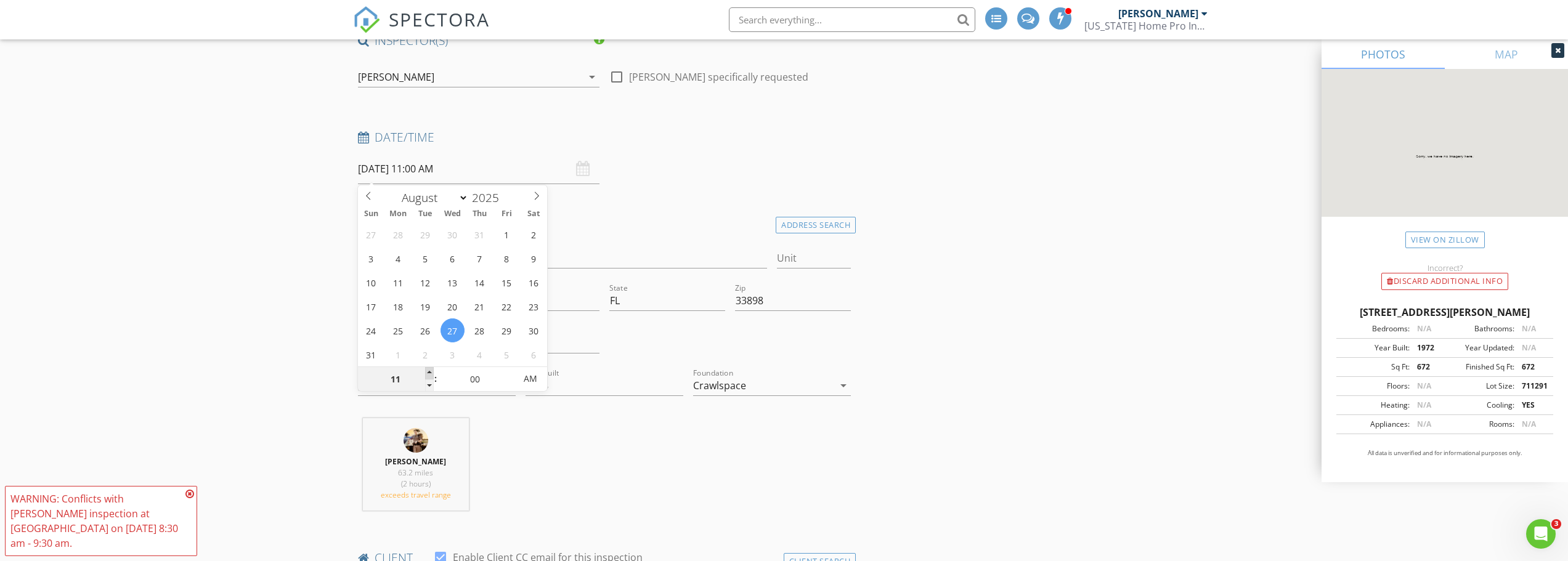
type input "12"
type input "08/27/2025 12:00 PM"
click at [428, 368] on span at bounding box center [429, 373] width 8 height 12
type input "01"
type input "08/27/2025 1:00 PM"
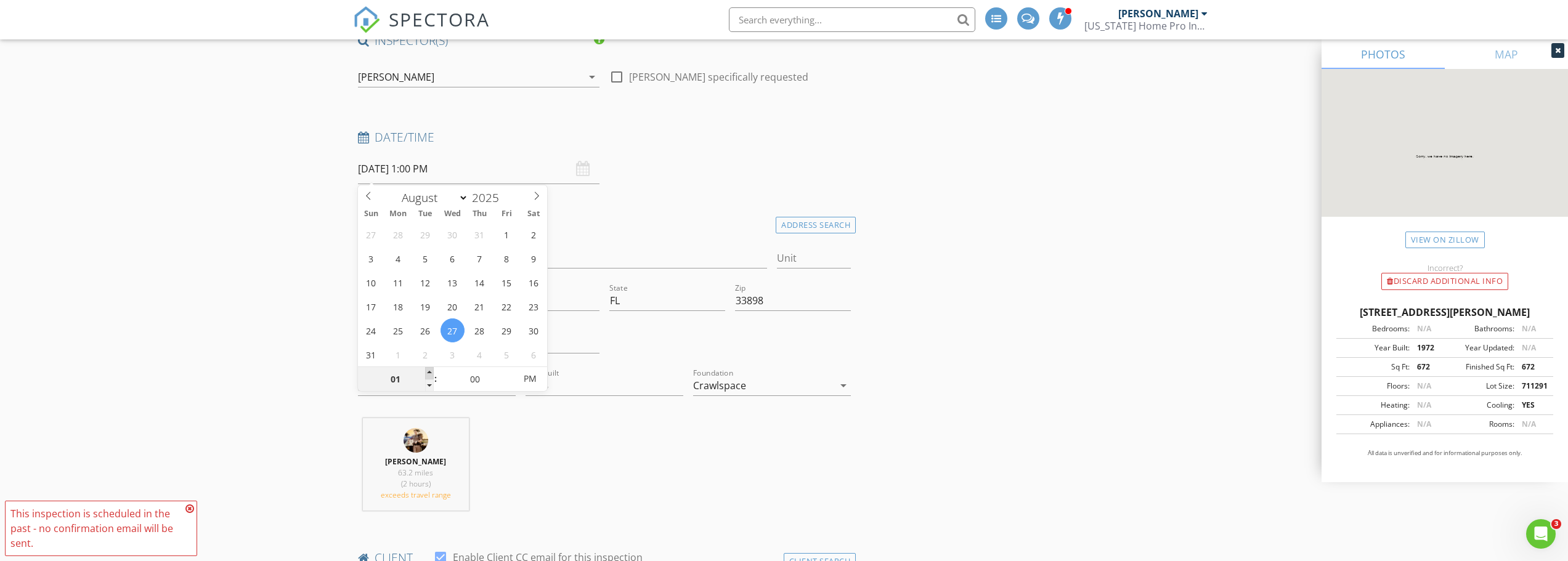
click at [428, 368] on span at bounding box center [429, 373] width 8 height 12
type input "05"
type input "08/27/2025 1:05 PM"
click at [506, 373] on span at bounding box center [508, 373] width 8 height 12
type input "10"
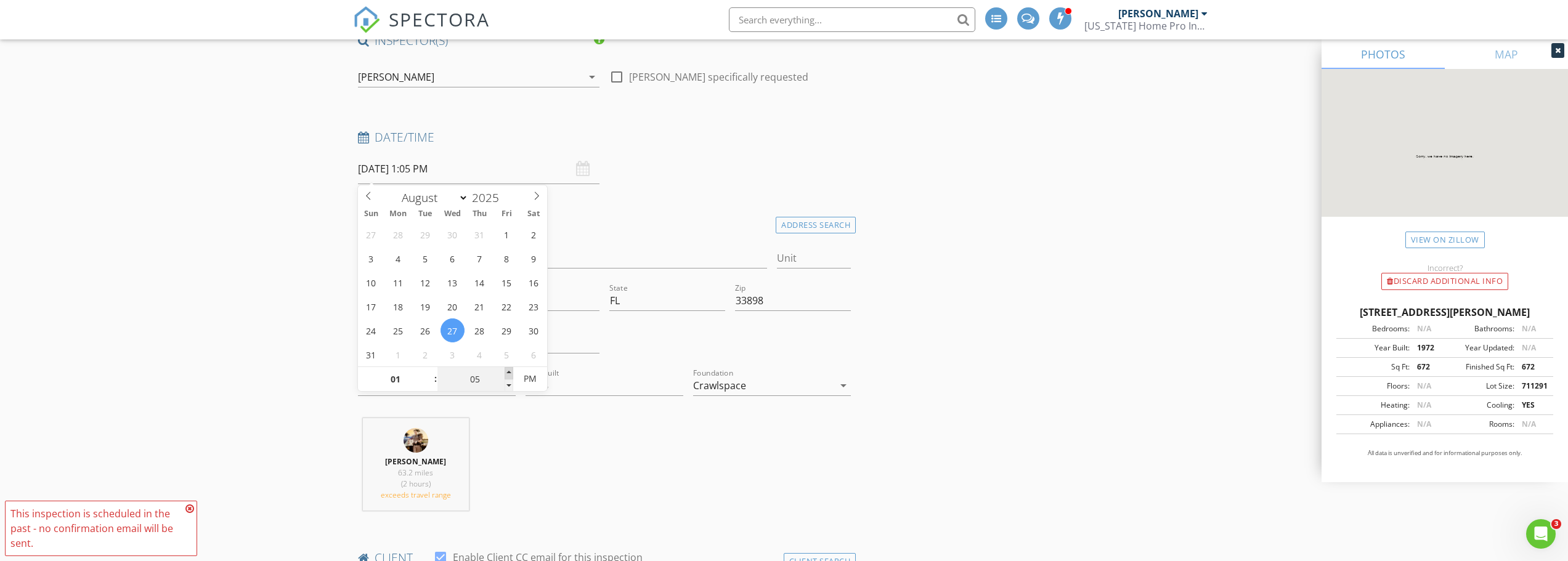
type input "08/27/2025 1:10 PM"
click at [507, 373] on span at bounding box center [508, 373] width 8 height 12
type input "15"
type input "08/27/2025 1:15 PM"
click at [507, 373] on span at bounding box center [508, 373] width 8 height 12
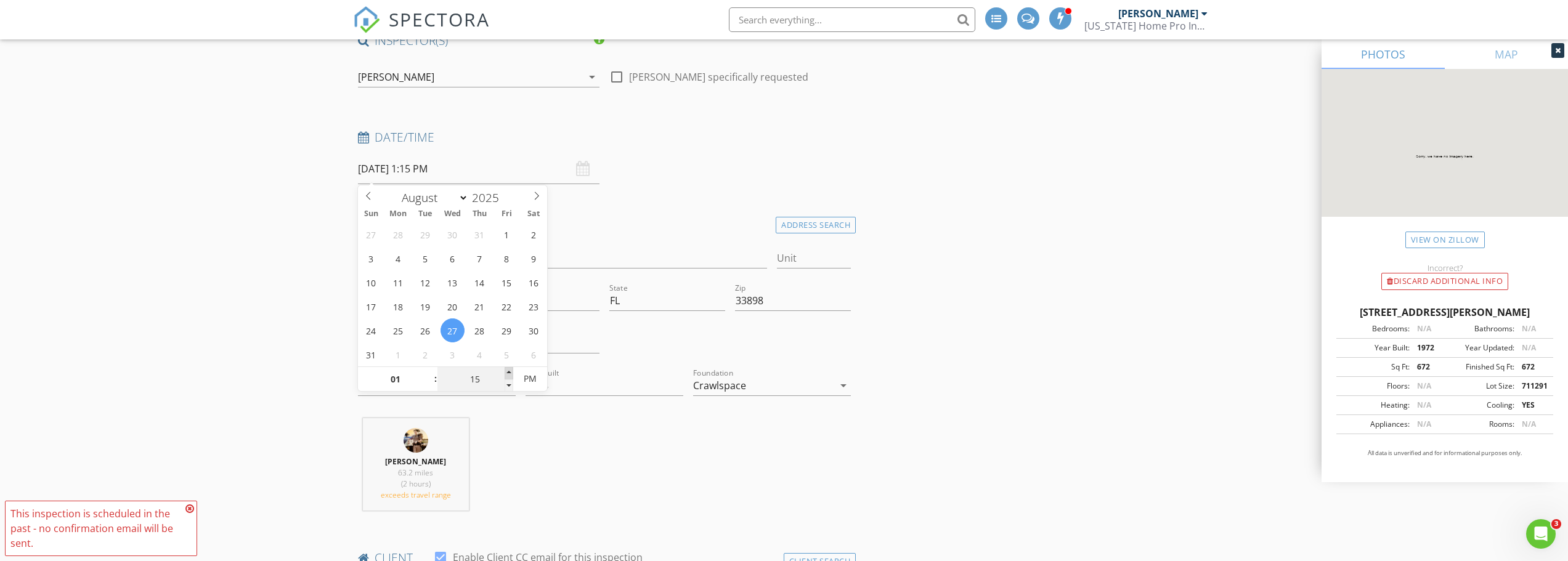
type input "20"
type input "08/27/2025 1:20 PM"
click at [507, 373] on span at bounding box center [508, 373] width 8 height 12
type input "25"
type input "08/27/2025 1:25 PM"
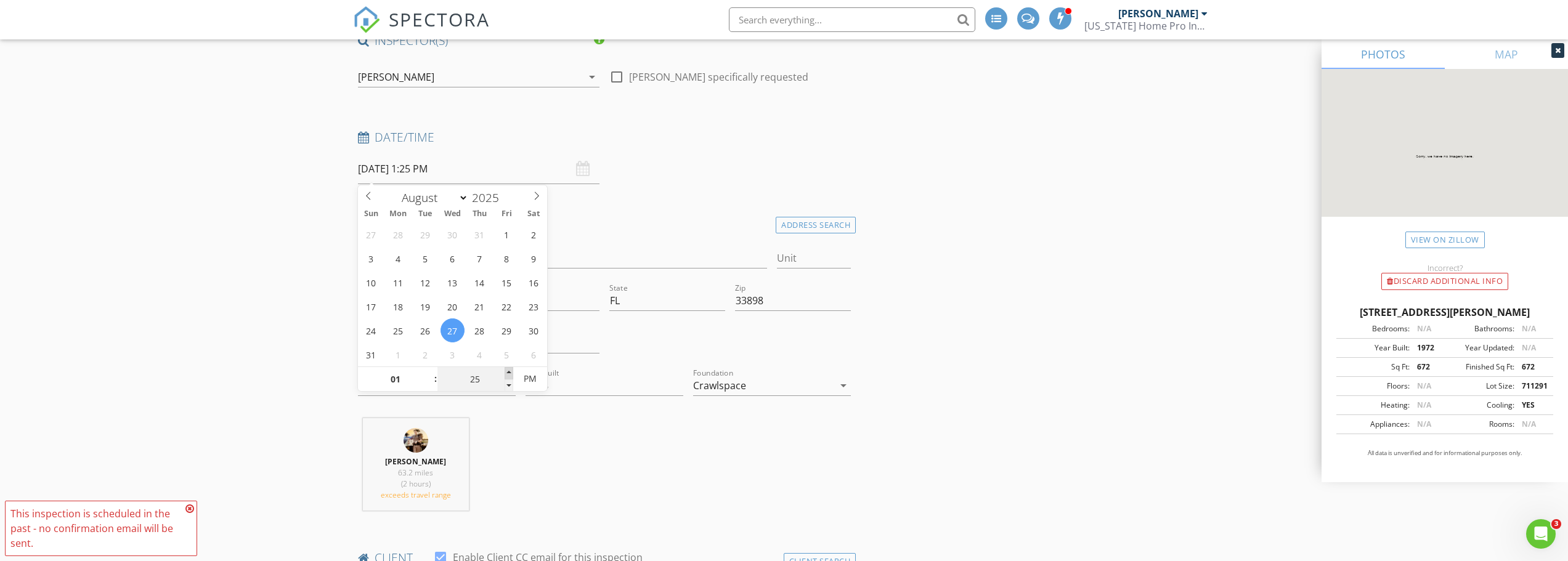
click at [507, 373] on span at bounding box center [508, 373] width 8 height 12
type input "30"
type input "[DATE] 1:30 PM"
click at [507, 373] on span at bounding box center [508, 373] width 8 height 12
type input "35"
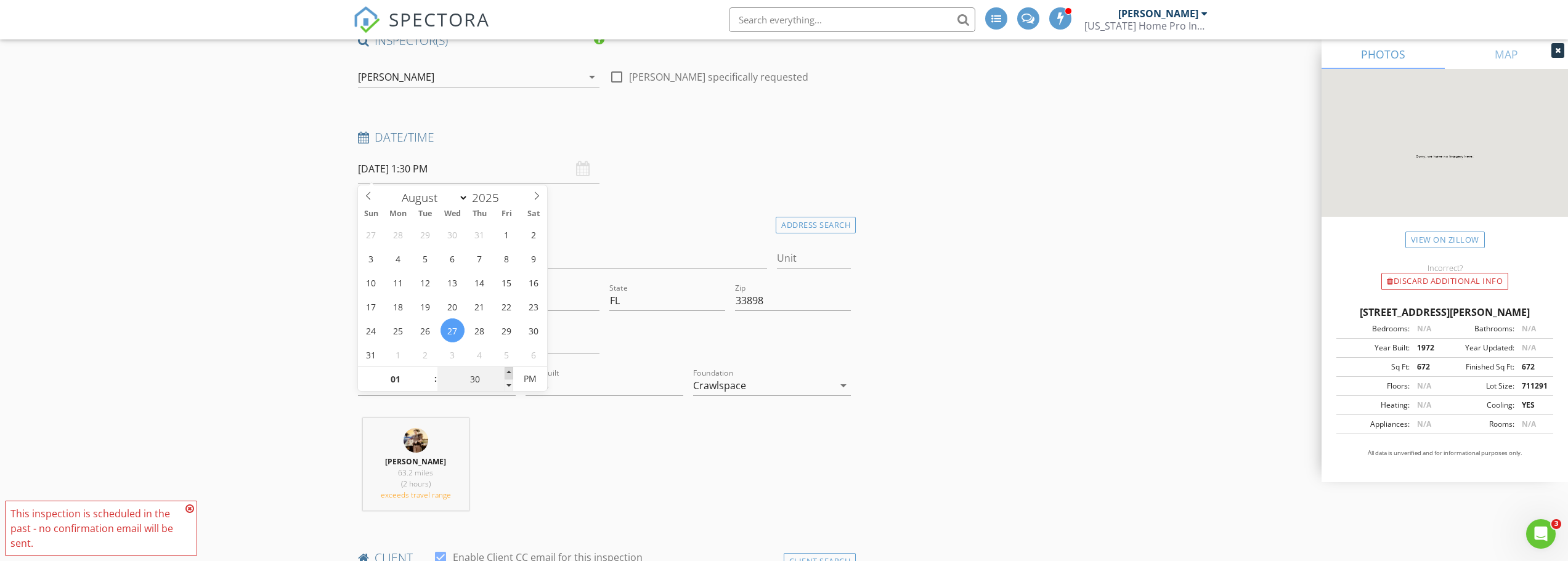
type input "08/27/2025 1:35 PM"
click at [507, 373] on span at bounding box center [508, 373] width 8 height 12
type input "30"
type input "[DATE] 1:30 PM"
click at [508, 384] on span at bounding box center [508, 385] width 8 height 12
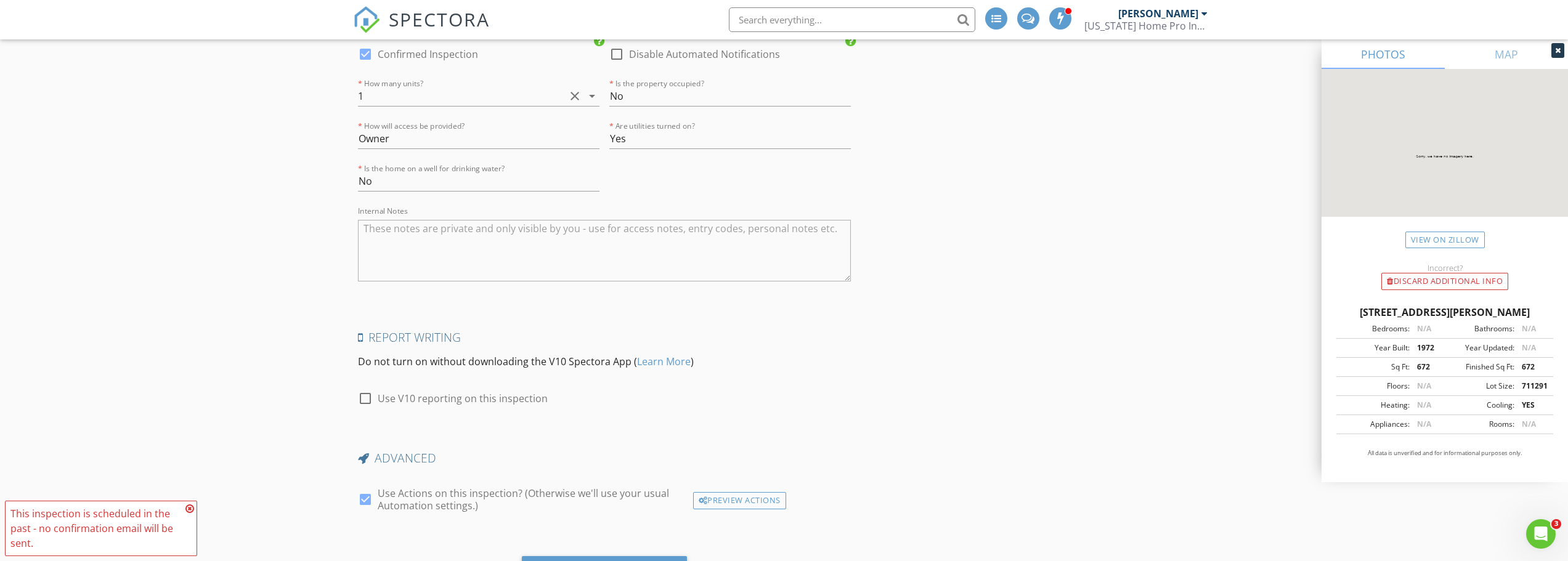
scroll to position [2077, 0]
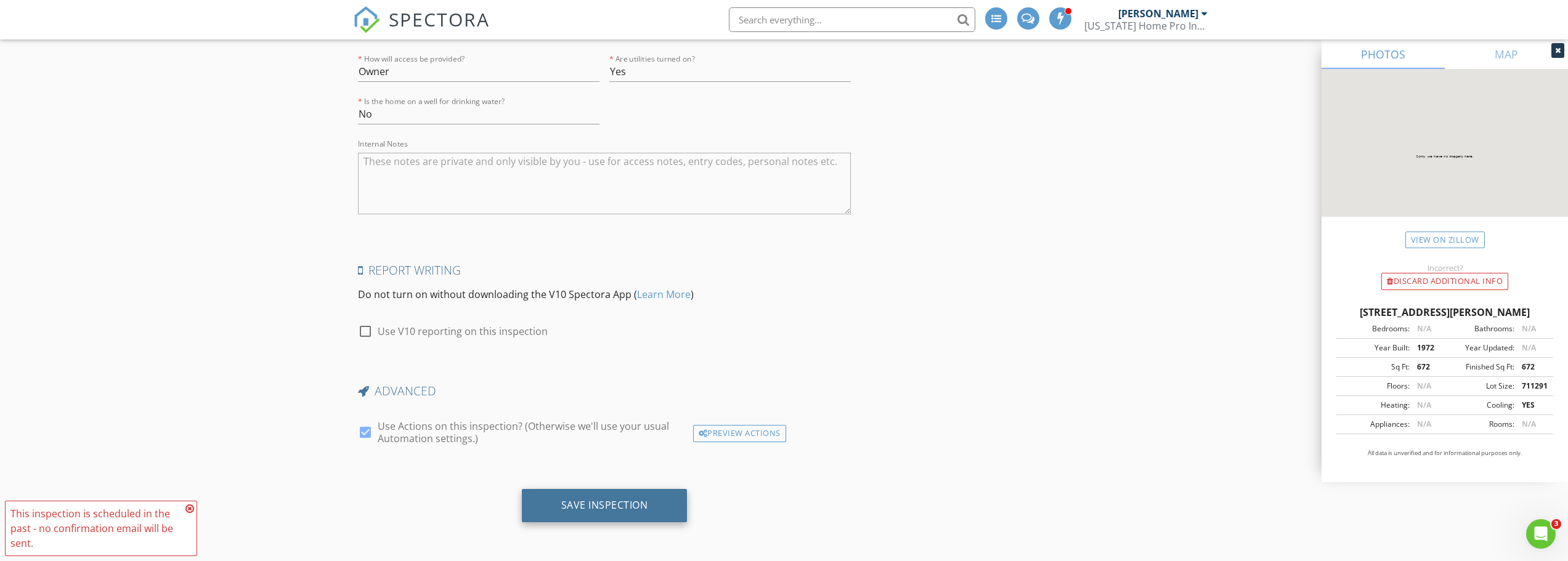
click at [618, 505] on div "Save Inspection" at bounding box center [605, 504] width 87 height 12
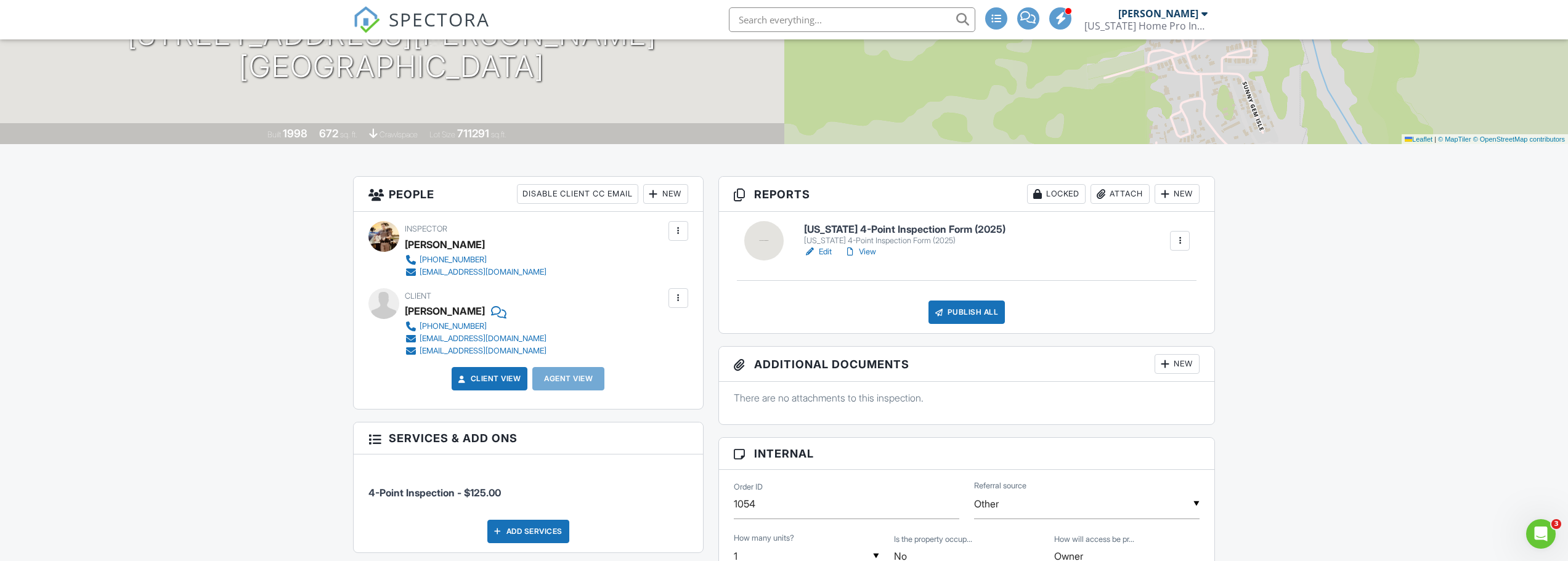
click at [952, 235] on h6 "[US_STATE] 4-Point Inspection Form (2025)" at bounding box center [904, 229] width 201 height 11
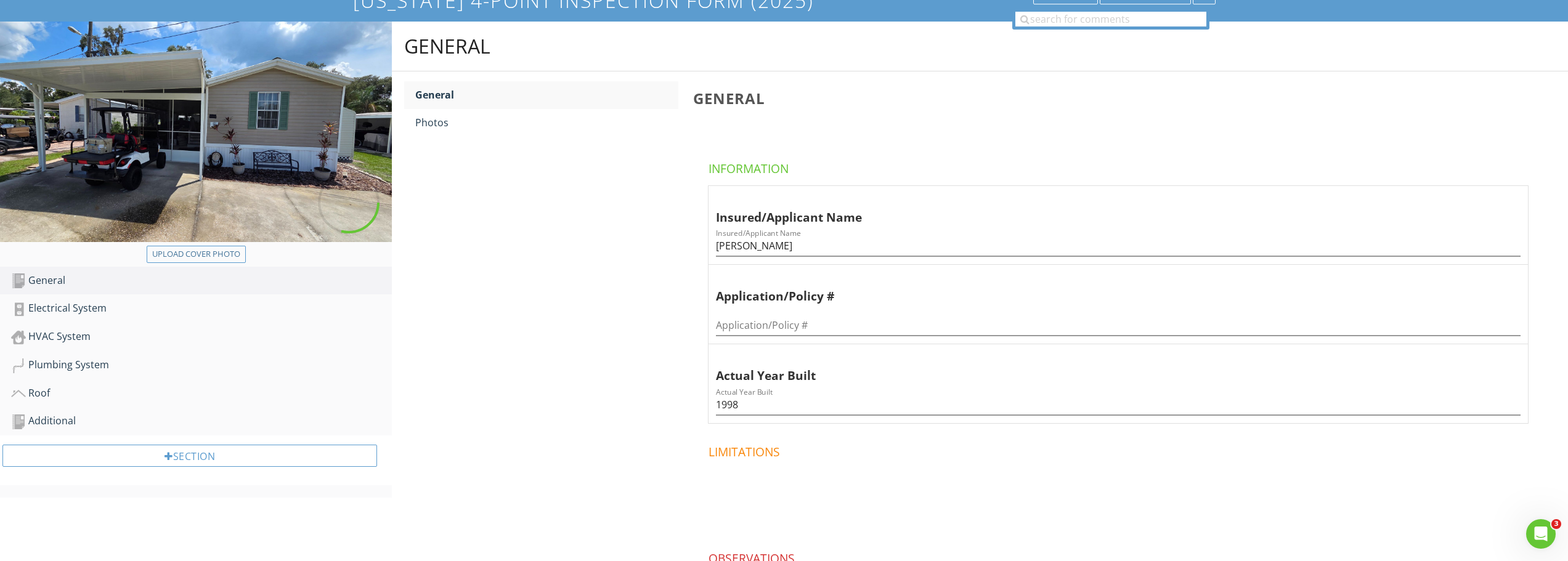
scroll to position [123, 0]
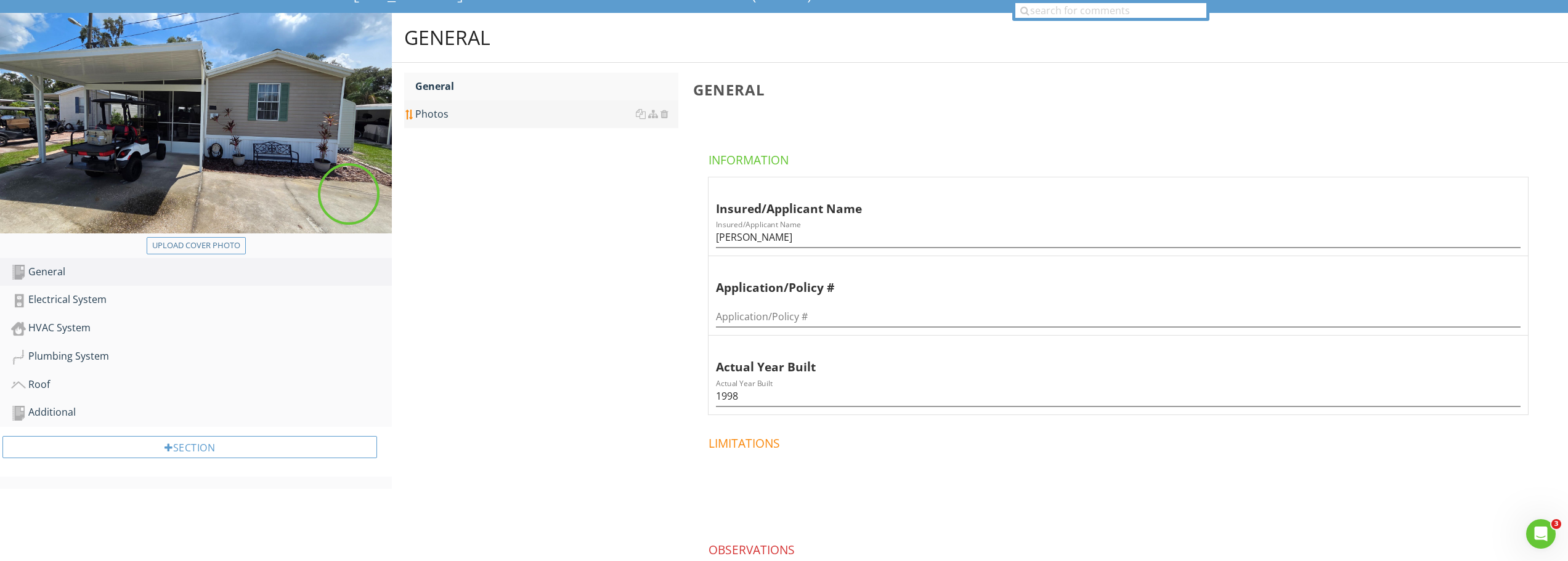
click at [452, 119] on div "Photos" at bounding box center [546, 114] width 263 height 15
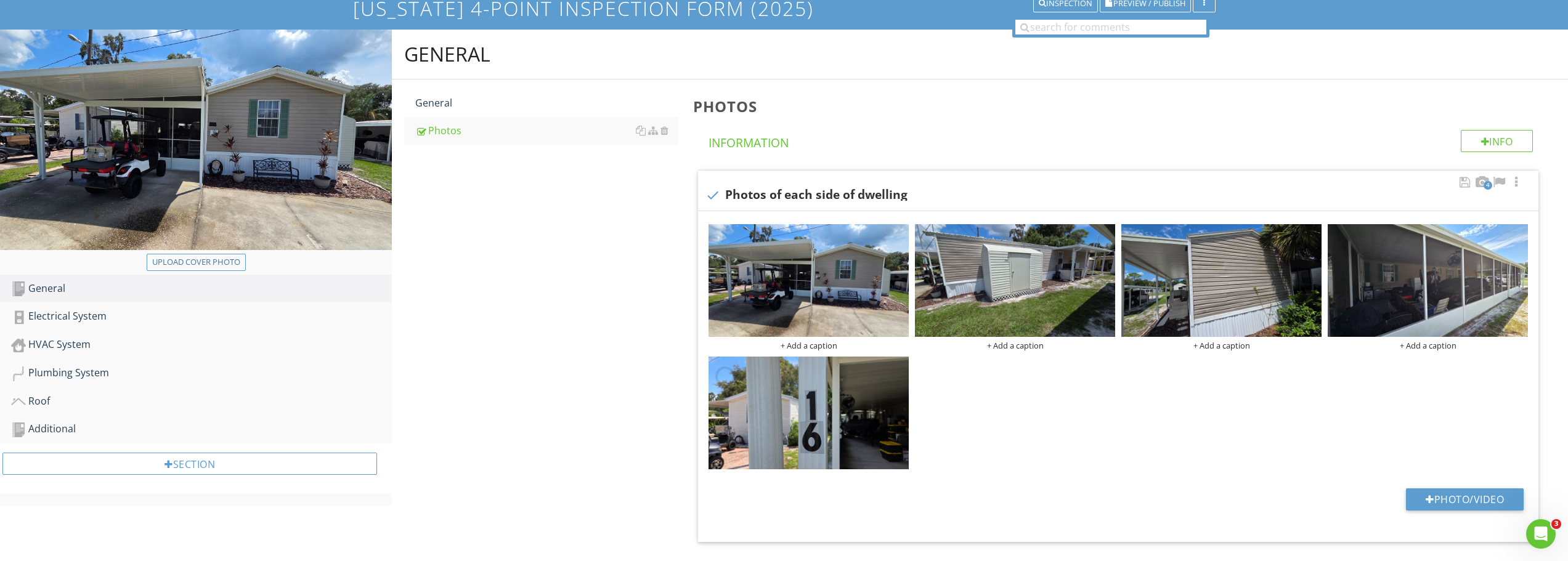
scroll to position [123, 0]
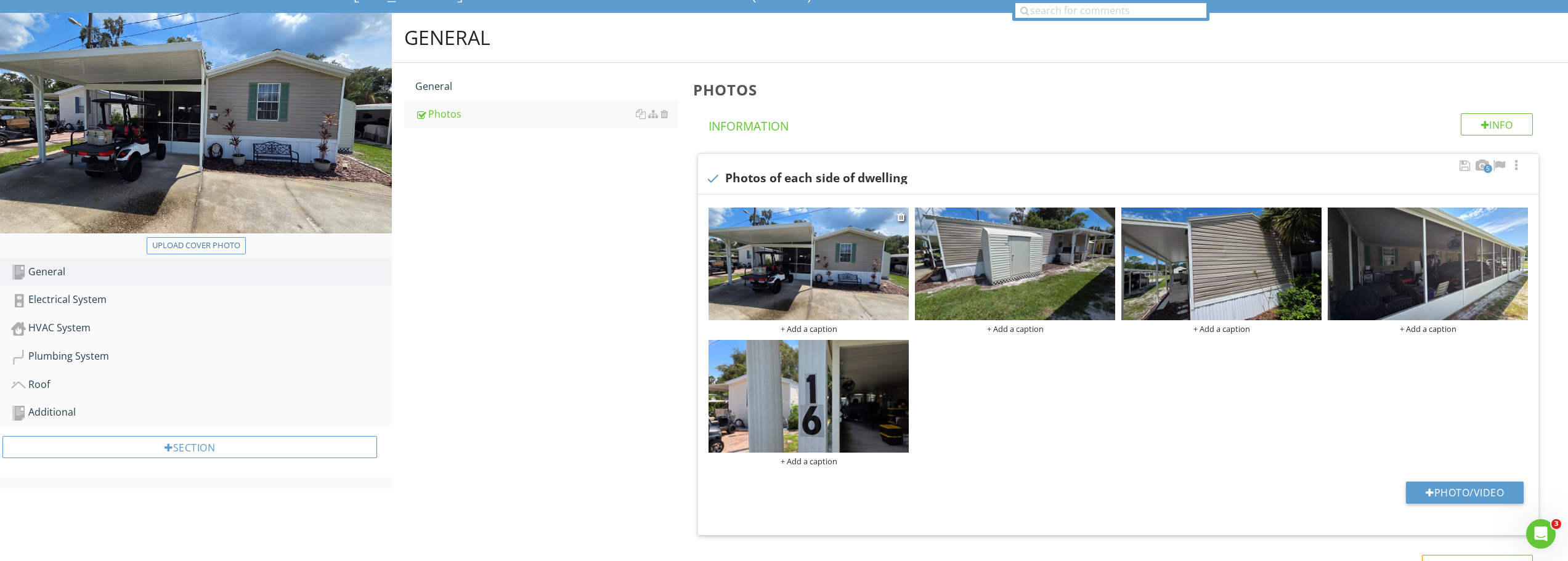
click at [798, 330] on div "+ Add a caption" at bounding box center [808, 328] width 200 height 10
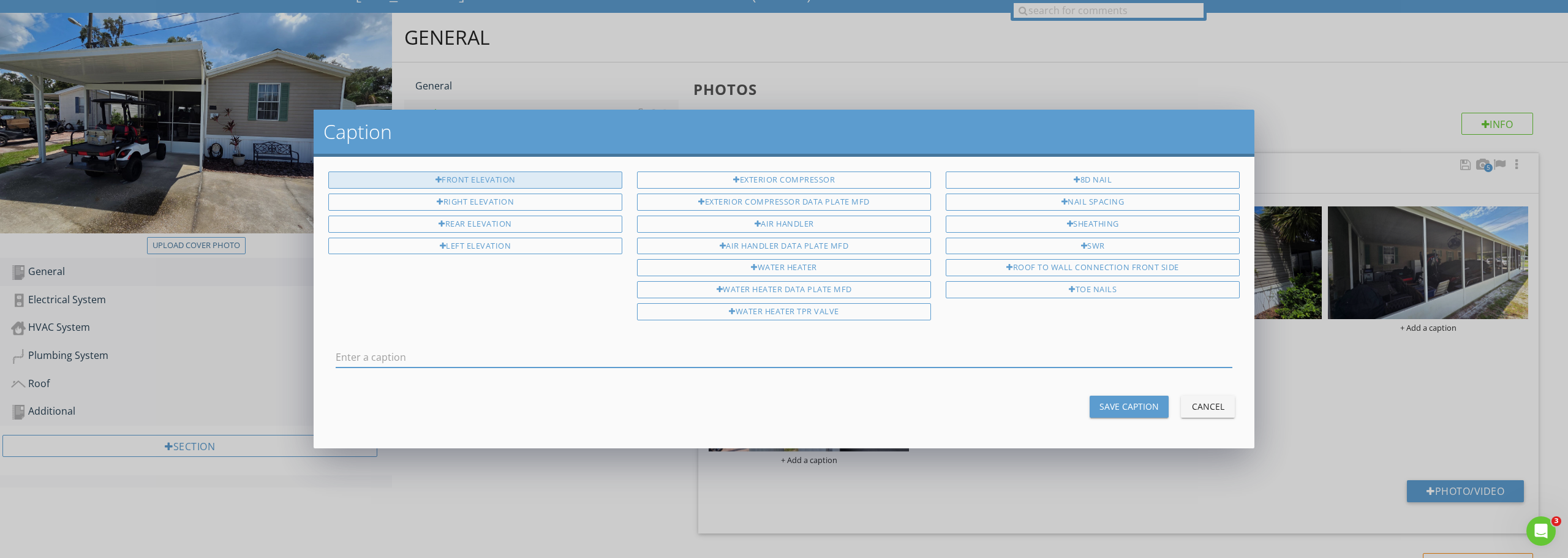
click at [540, 183] on div "Front Elevation" at bounding box center [475, 180] width 294 height 17
type input "Front Elevation"
click at [1130, 409] on div "Save Caption" at bounding box center [1129, 406] width 59 height 13
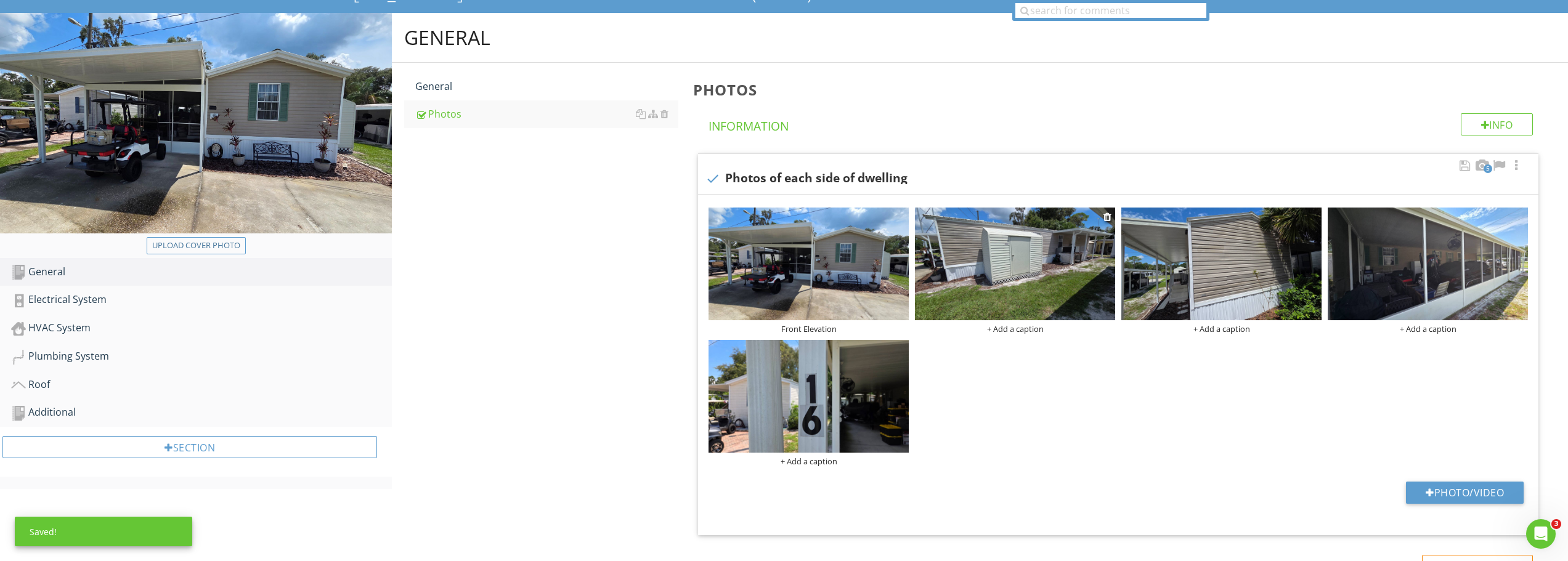
click at [1017, 328] on div "+ Add a caption" at bounding box center [1015, 328] width 200 height 10
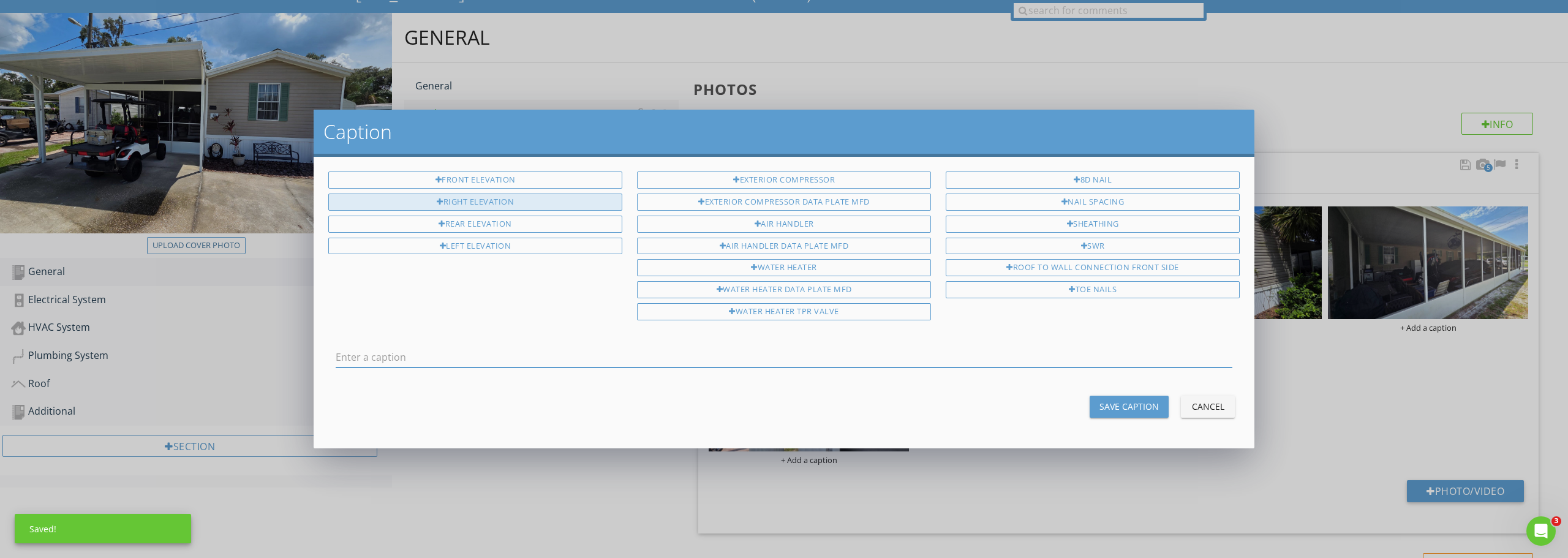
click at [511, 203] on div "Right Elevation" at bounding box center [475, 201] width 294 height 17
type input "Right Elevation"
click at [1117, 404] on div "Save Caption" at bounding box center [1129, 406] width 59 height 13
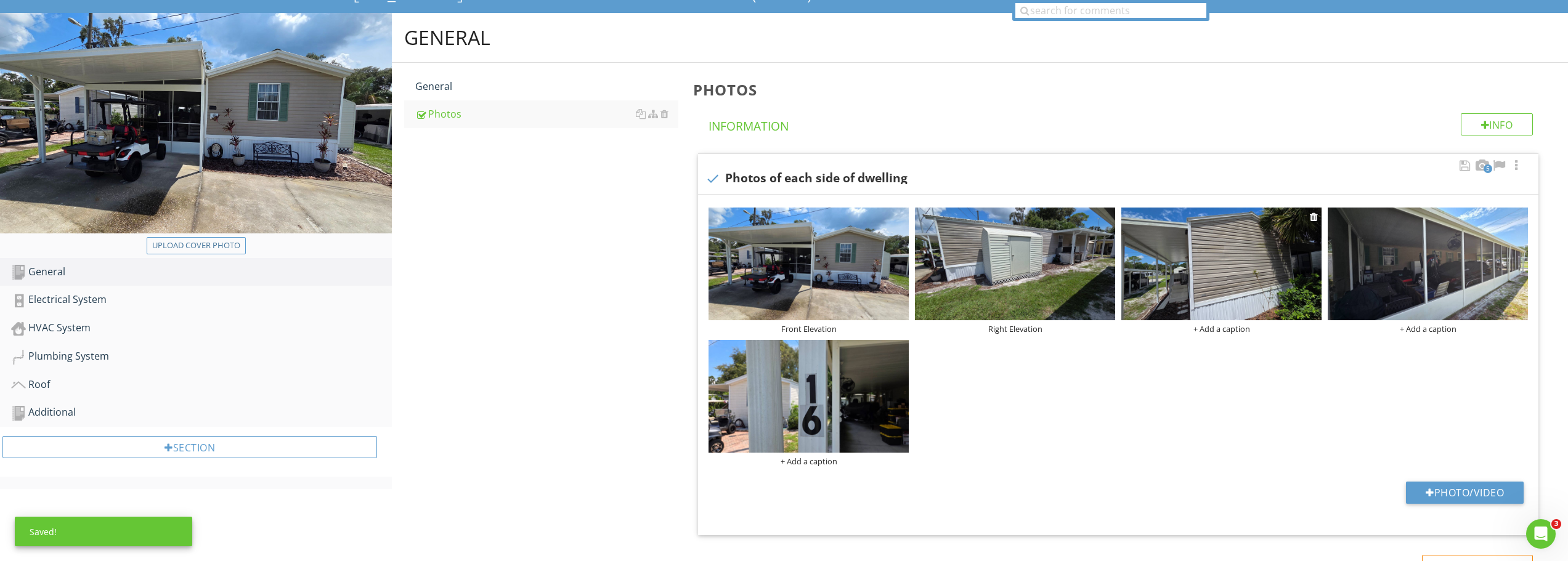
click at [1232, 330] on div "+ Add a caption" at bounding box center [1221, 328] width 200 height 10
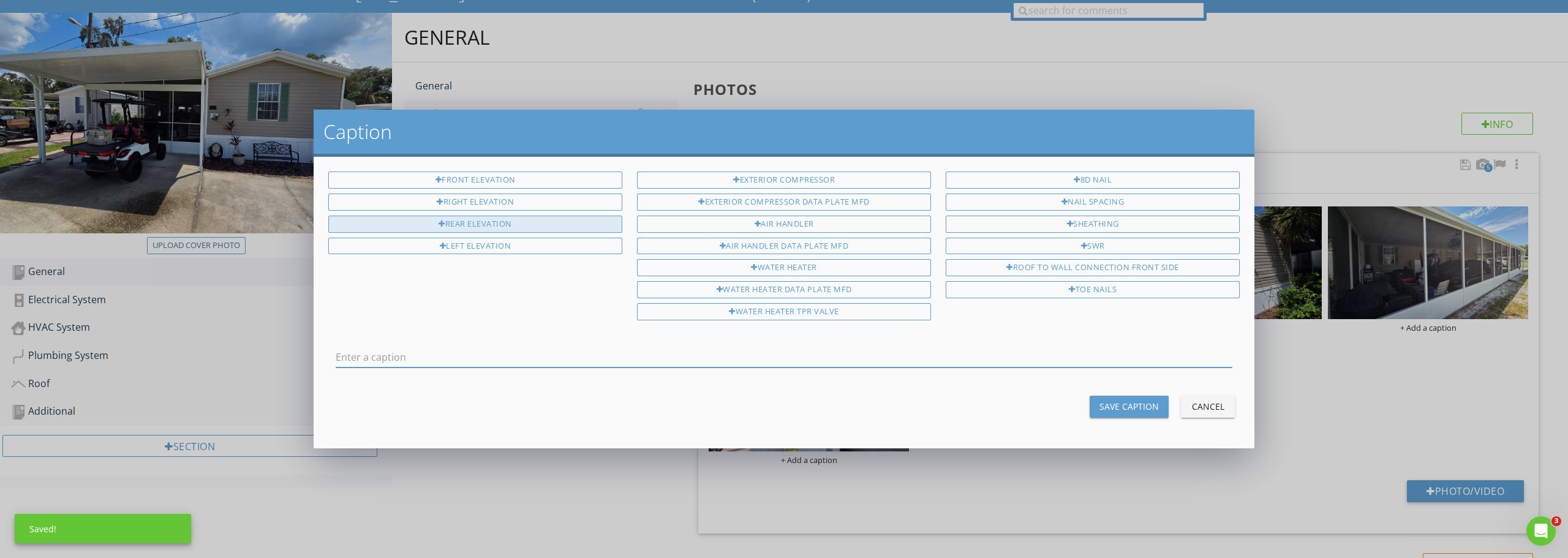
click at [486, 221] on div "Rear Elevation" at bounding box center [475, 224] width 294 height 17
type input "Rear Elevation"
click at [1125, 405] on div "Save Caption" at bounding box center [1129, 406] width 59 height 13
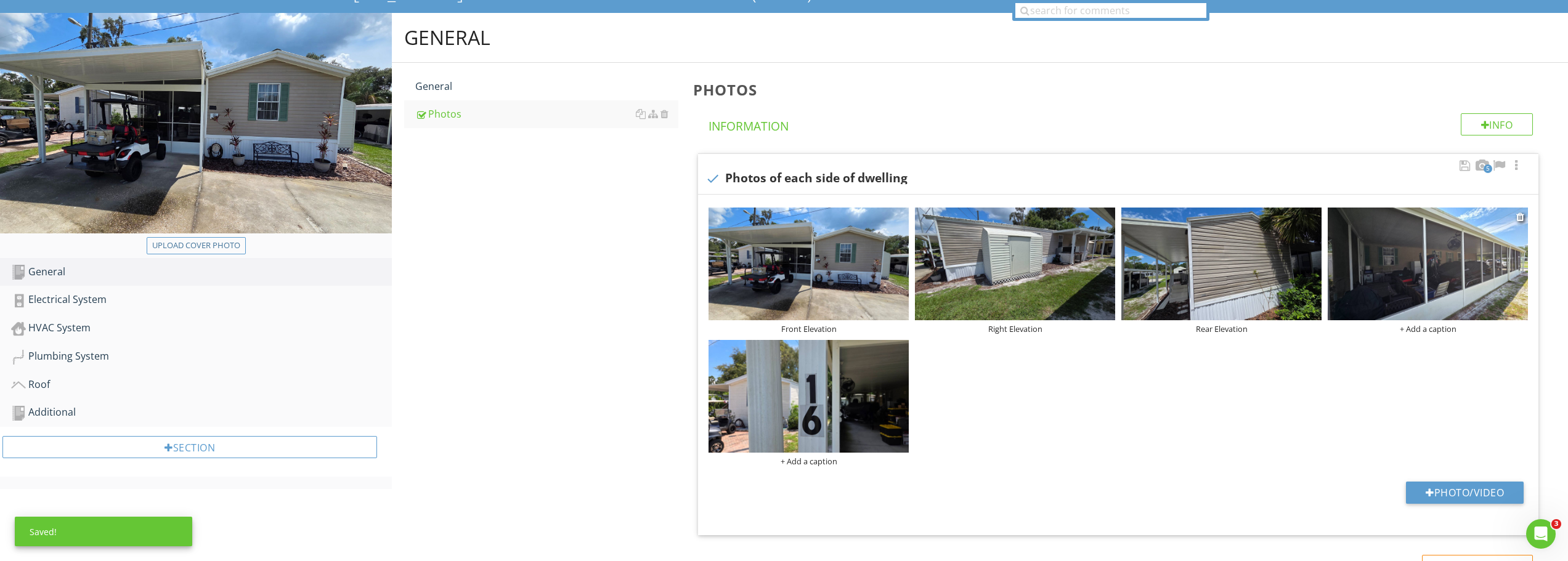
click at [1427, 330] on div "+ Add a caption" at bounding box center [1427, 328] width 200 height 10
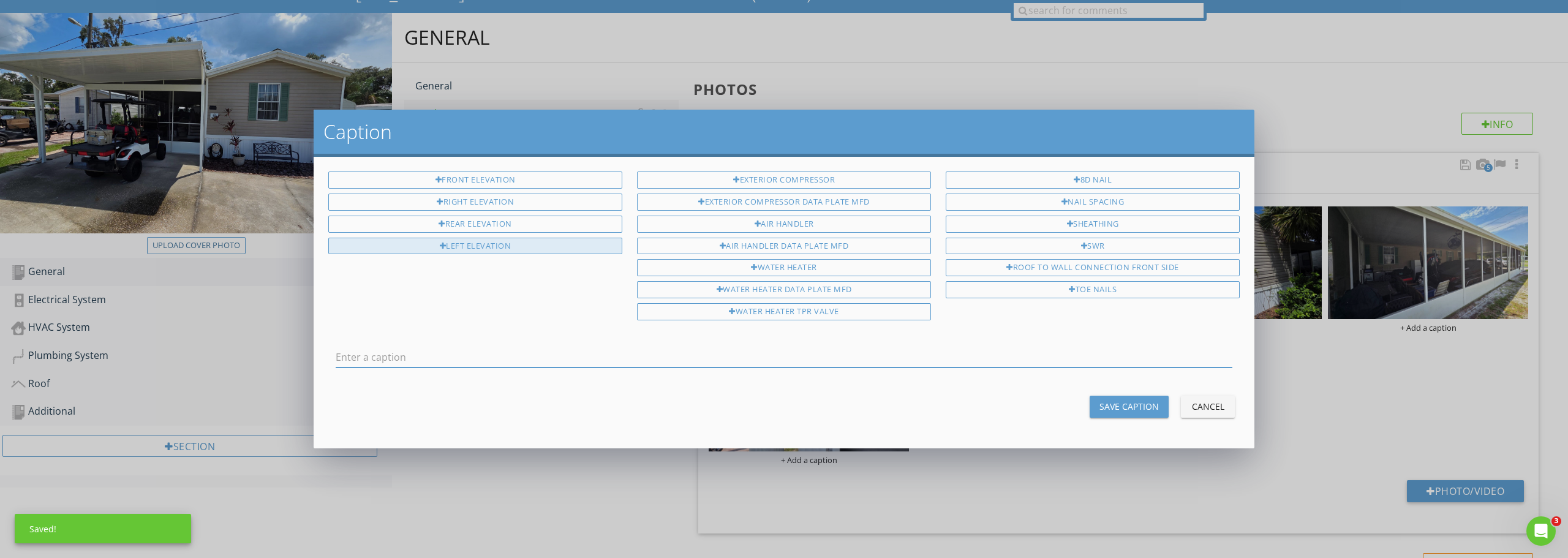
click at [470, 245] on div "Left Elevation" at bounding box center [475, 246] width 294 height 17
type input "Left Elevation"
click at [1113, 407] on div "Save Caption" at bounding box center [1129, 406] width 59 height 13
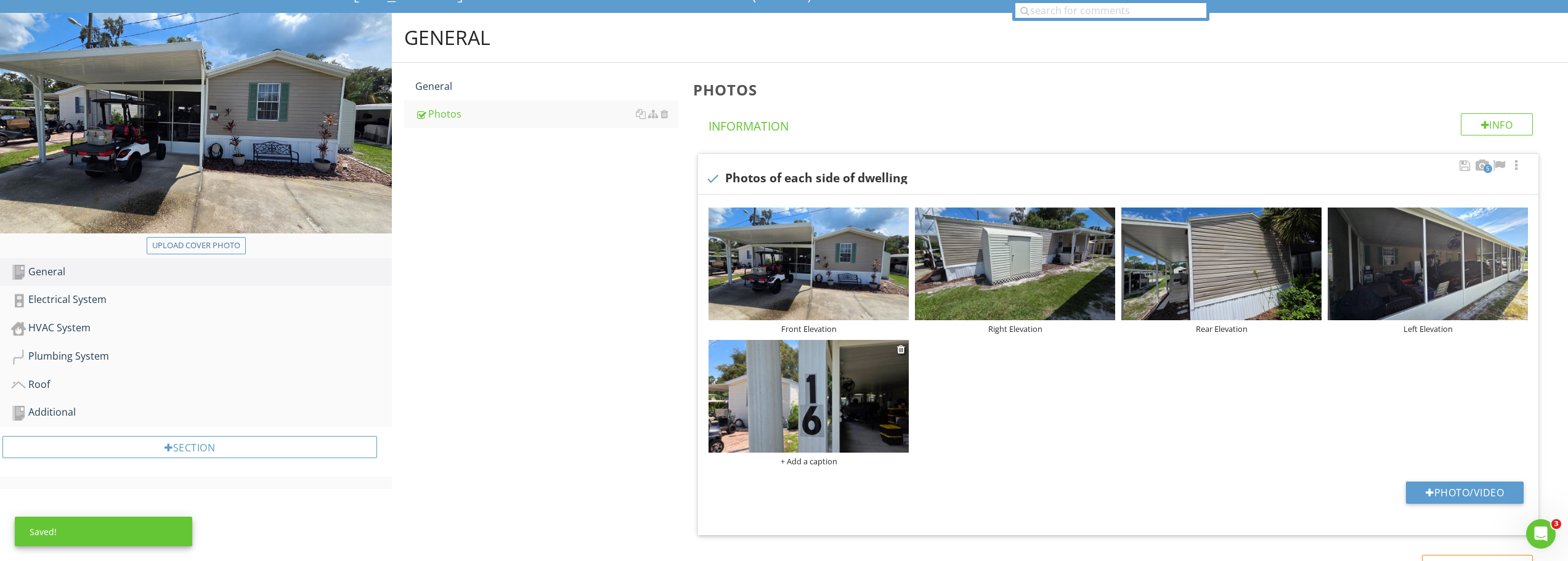
click at [822, 461] on div "+ Add a caption" at bounding box center [808, 461] width 200 height 10
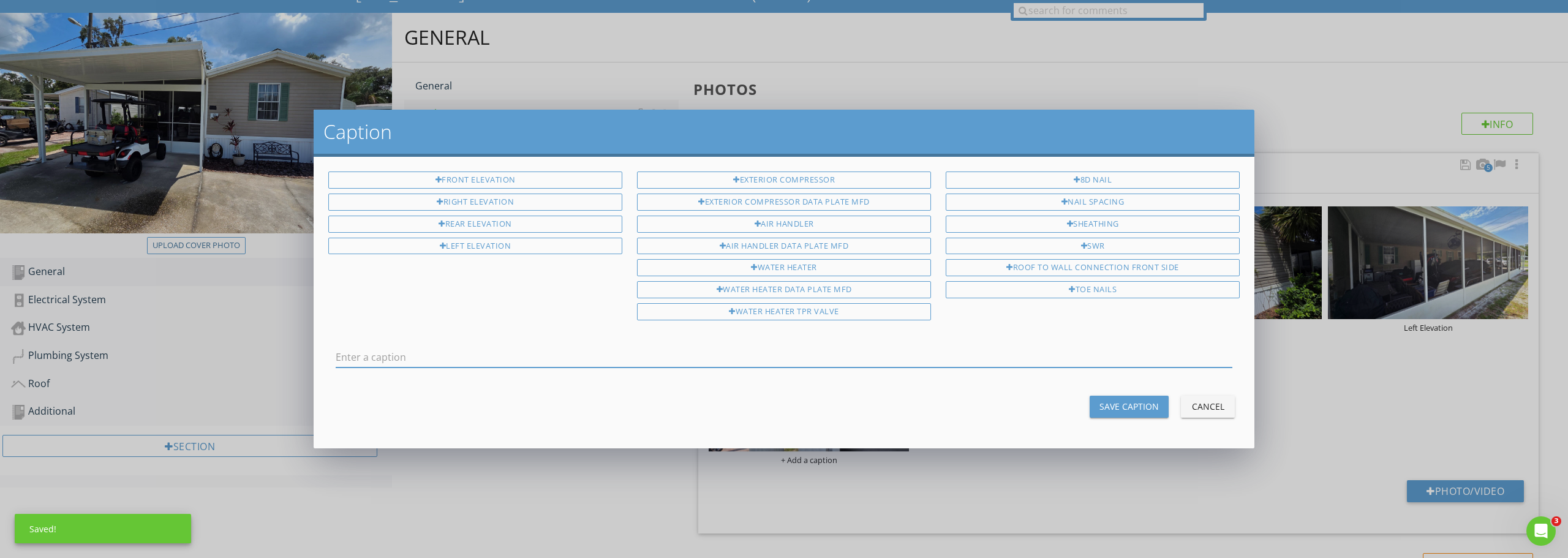
click at [452, 362] on input "text" at bounding box center [784, 357] width 897 height 20
click at [380, 353] on input "Address verification" at bounding box center [784, 357] width 897 height 20
type input "Address Verification"
click at [1121, 414] on button "Save Caption" at bounding box center [1129, 406] width 79 height 22
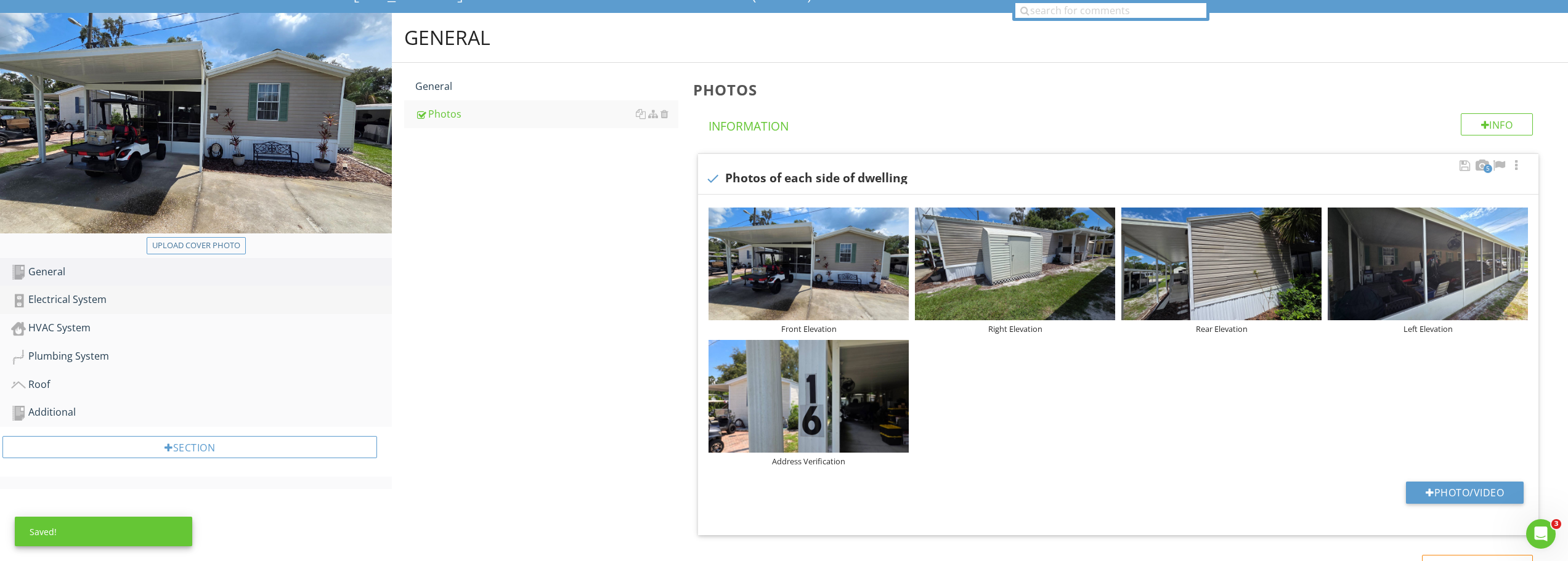
click at [105, 292] on div "Electrical System" at bounding box center [201, 300] width 380 height 16
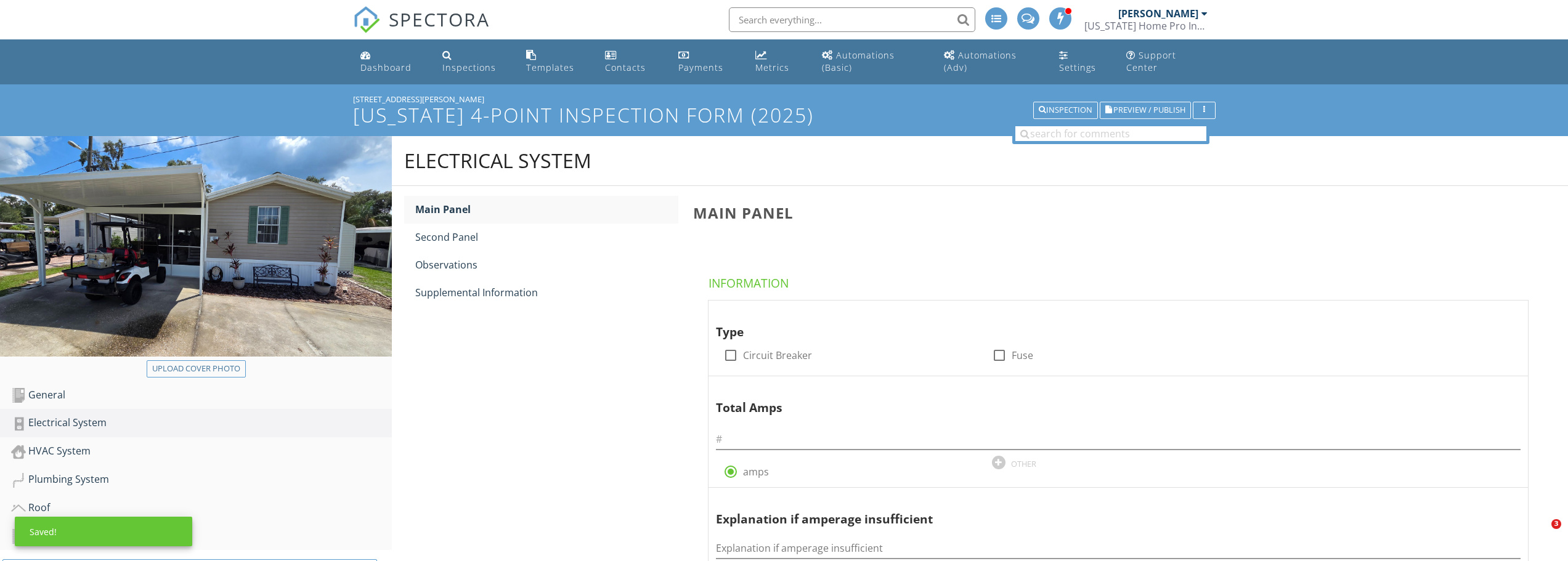
scroll to position [123, 0]
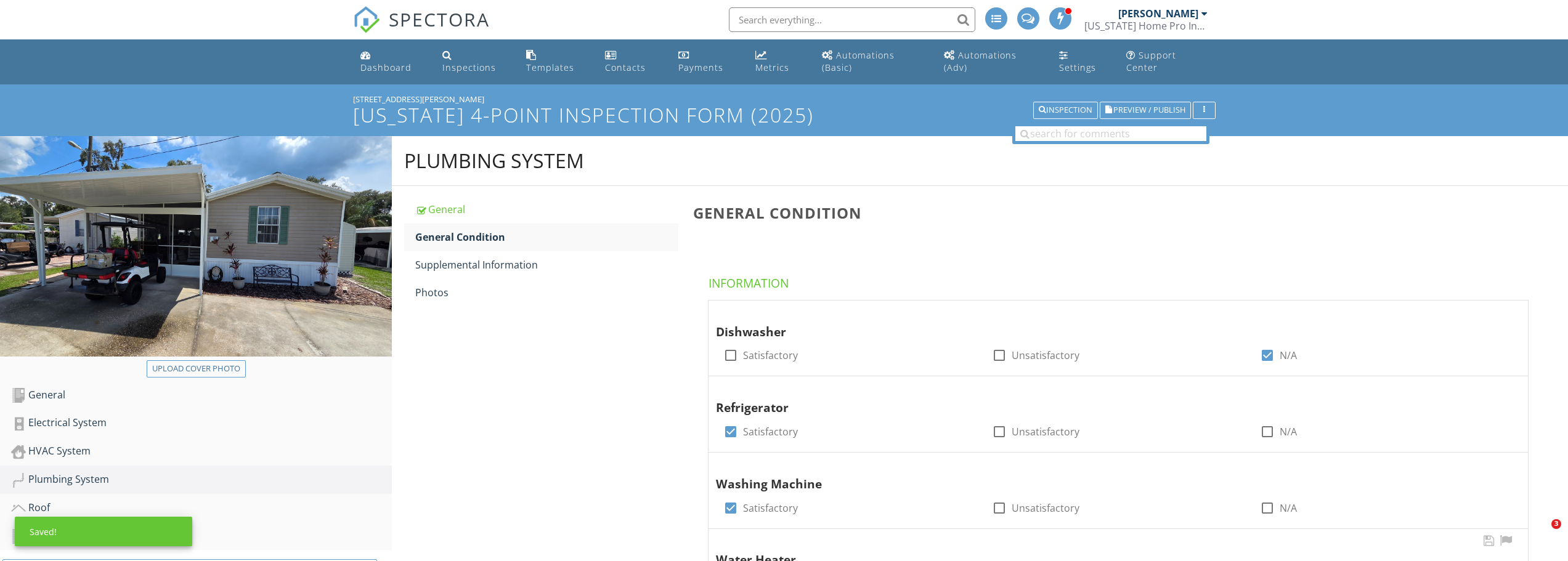
scroll to position [246, 0]
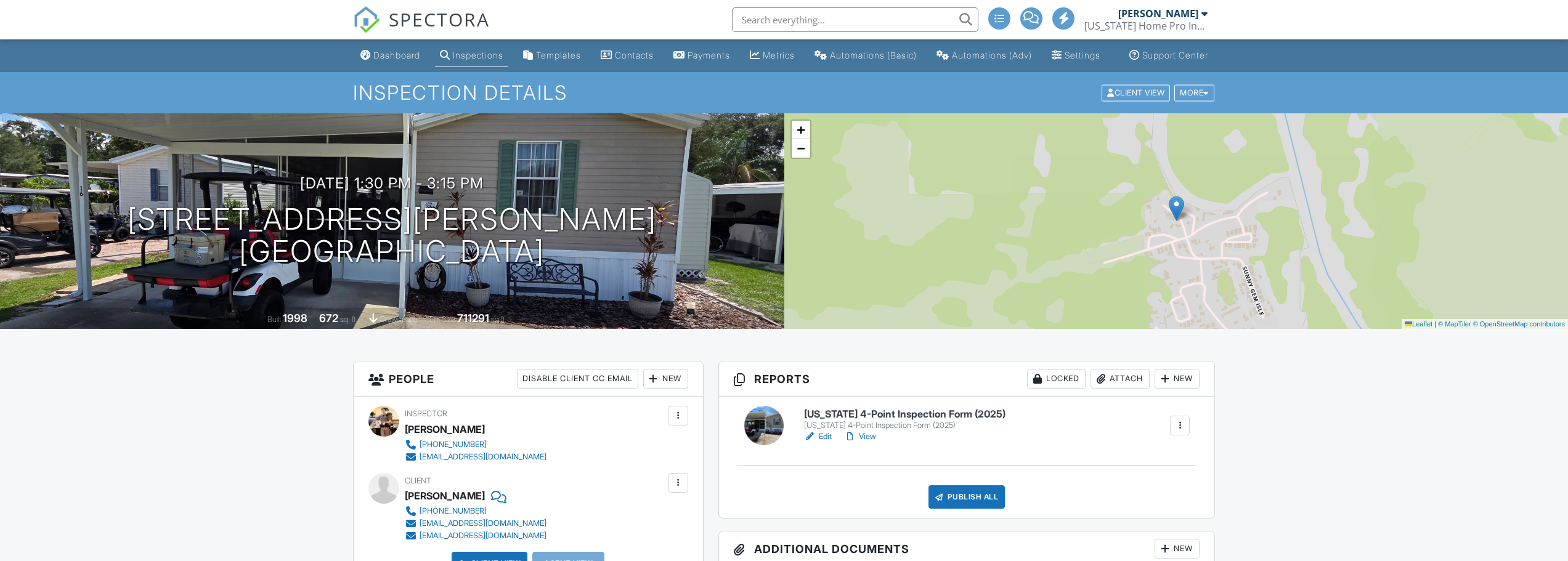
scroll to position [197, 0]
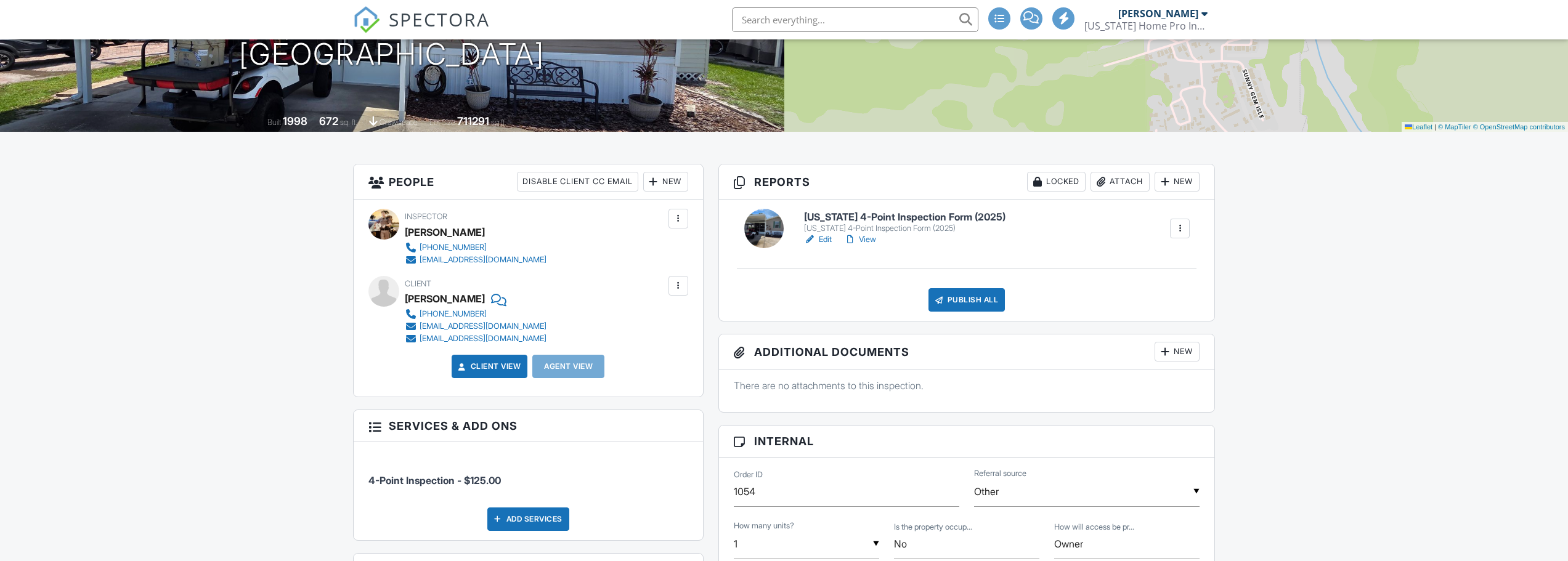
click at [921, 223] on h6 "[US_STATE] 4-Point Inspection Form (2025)" at bounding box center [904, 217] width 201 height 11
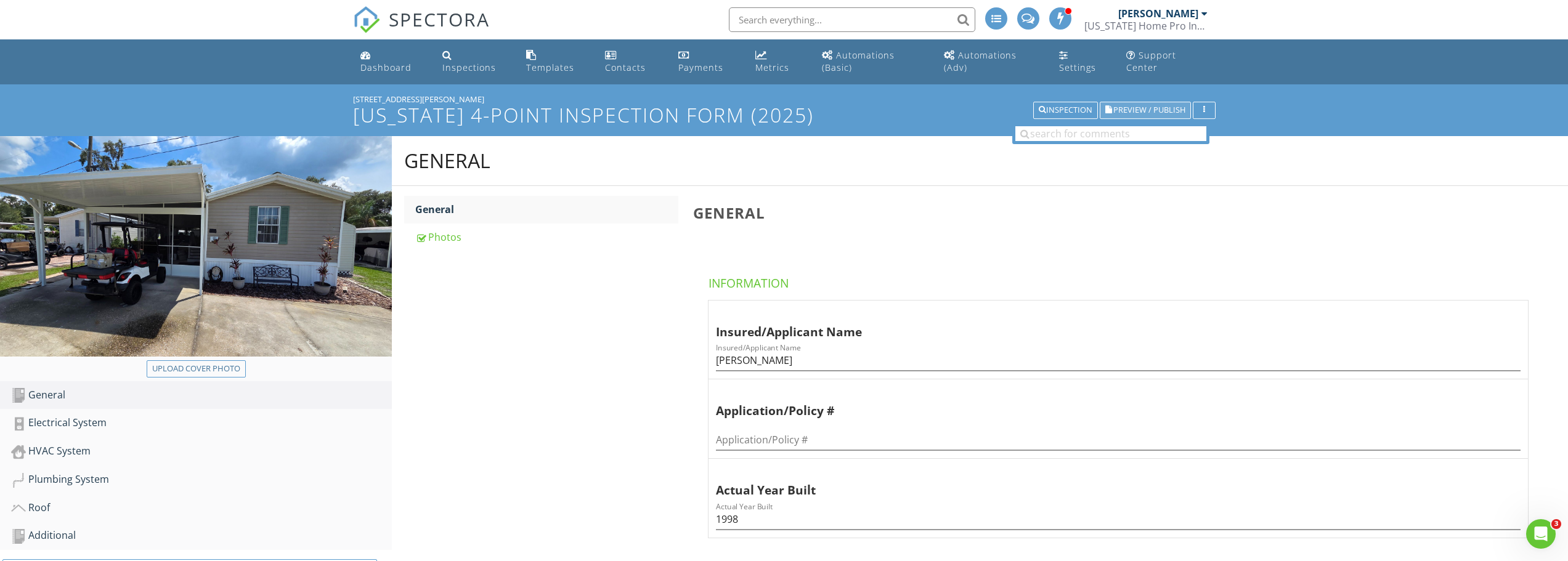
click at [1136, 109] on span "Preview / Publish" at bounding box center [1149, 111] width 72 height 8
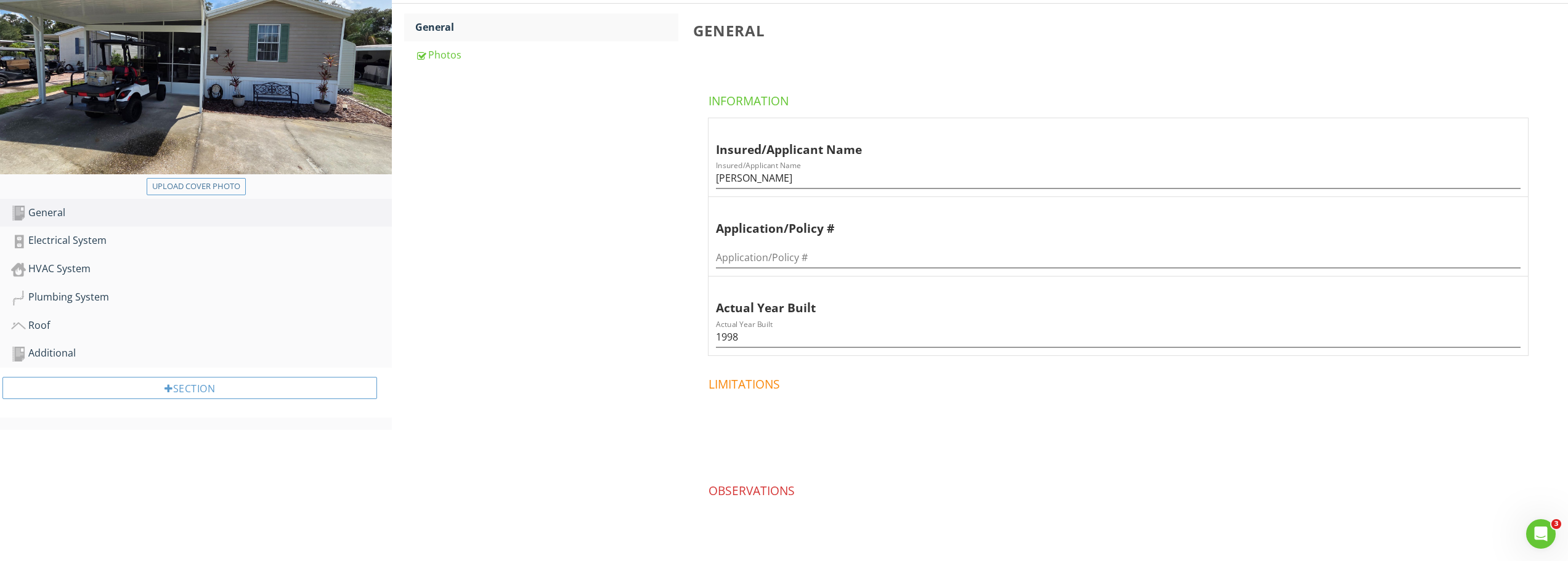
scroll to position [185, 0]
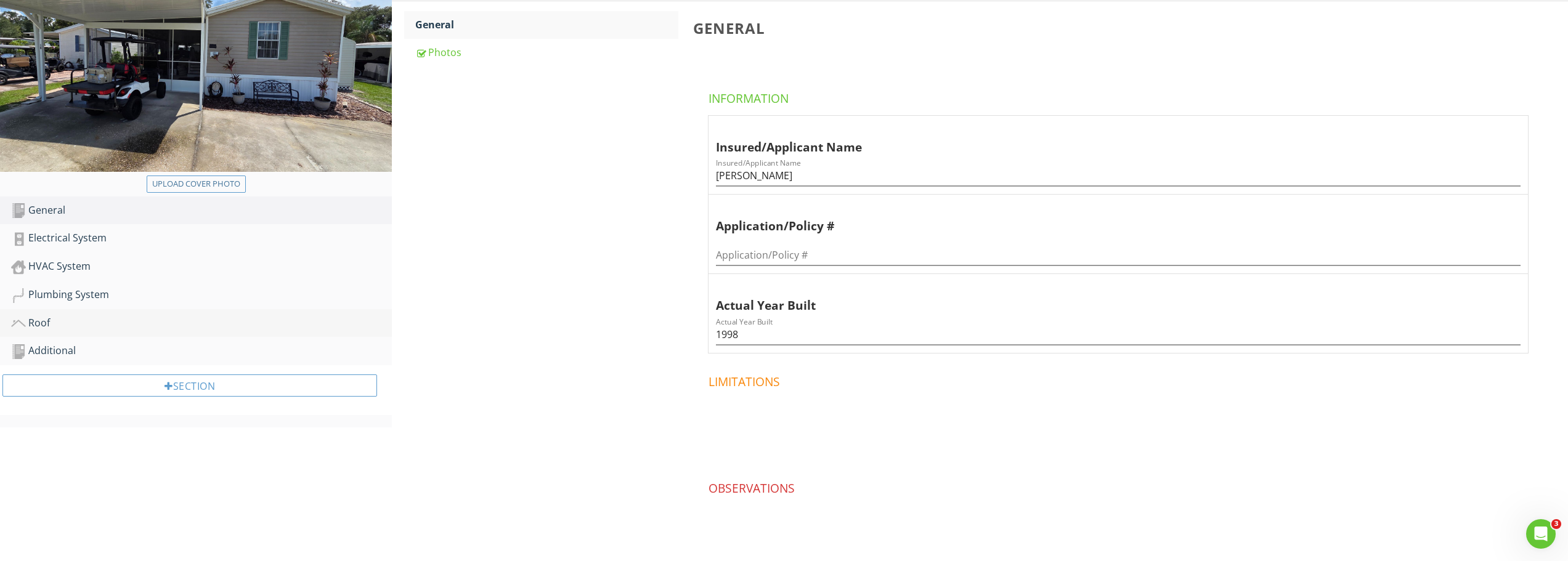
click at [42, 316] on div "Roof" at bounding box center [201, 323] width 380 height 16
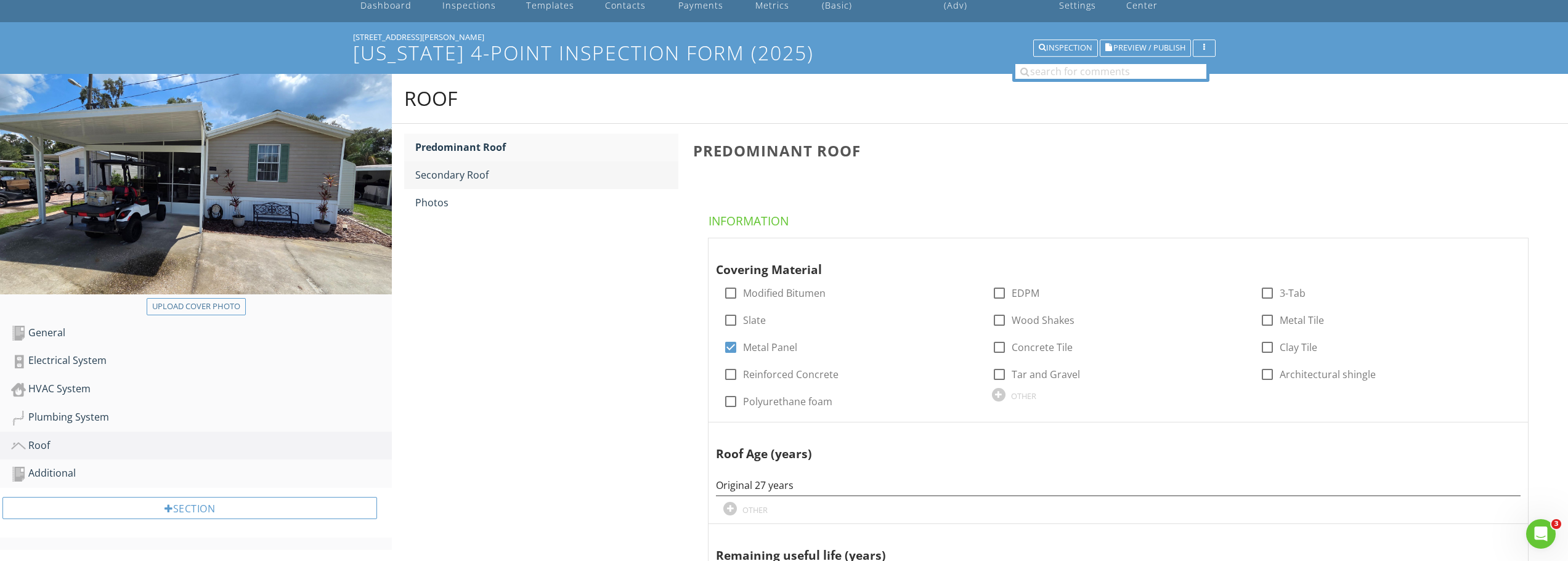
scroll to position [61, 0]
click at [448, 196] on div "Photos" at bounding box center [546, 203] width 263 height 15
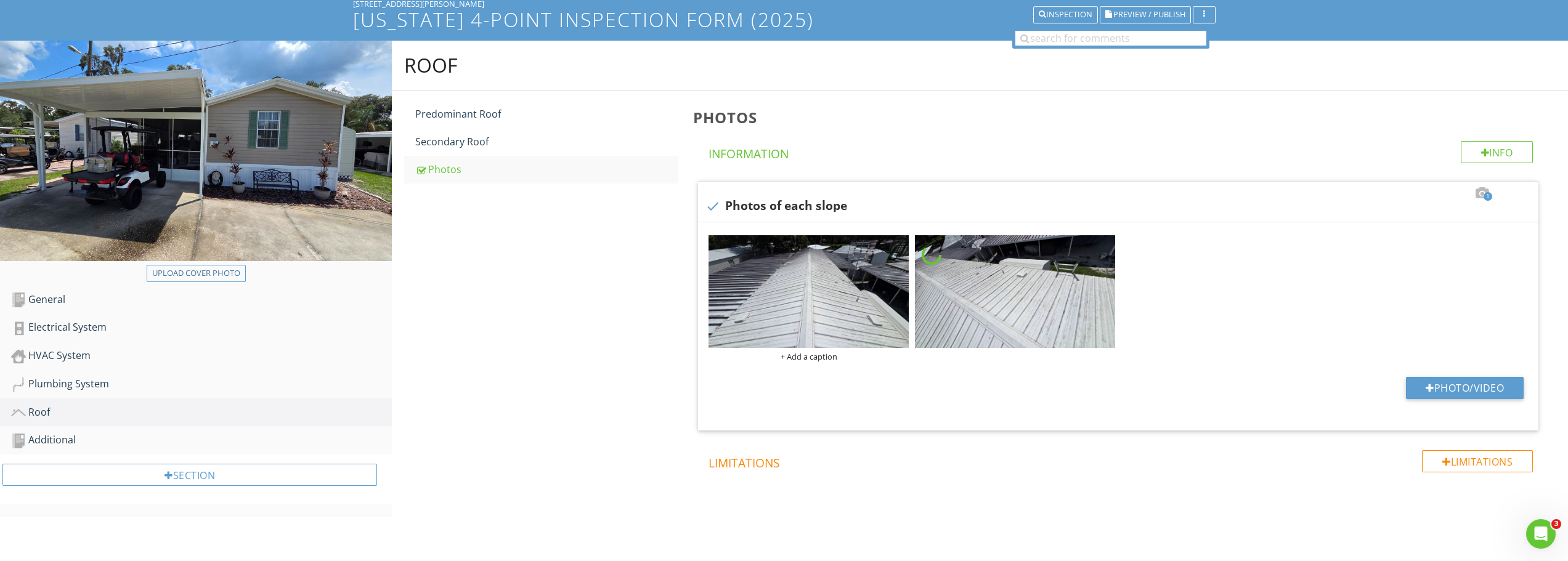
scroll to position [107, 0]
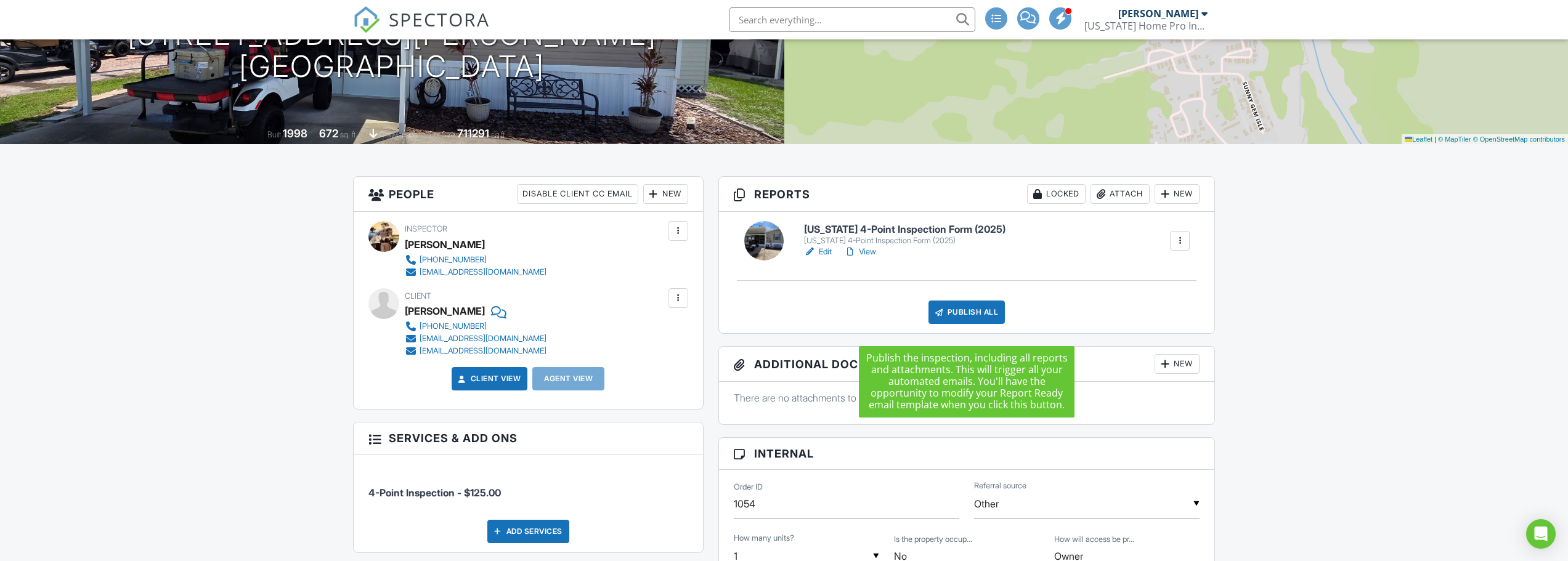
click at [967, 324] on div "Publish All" at bounding box center [967, 312] width 77 height 24
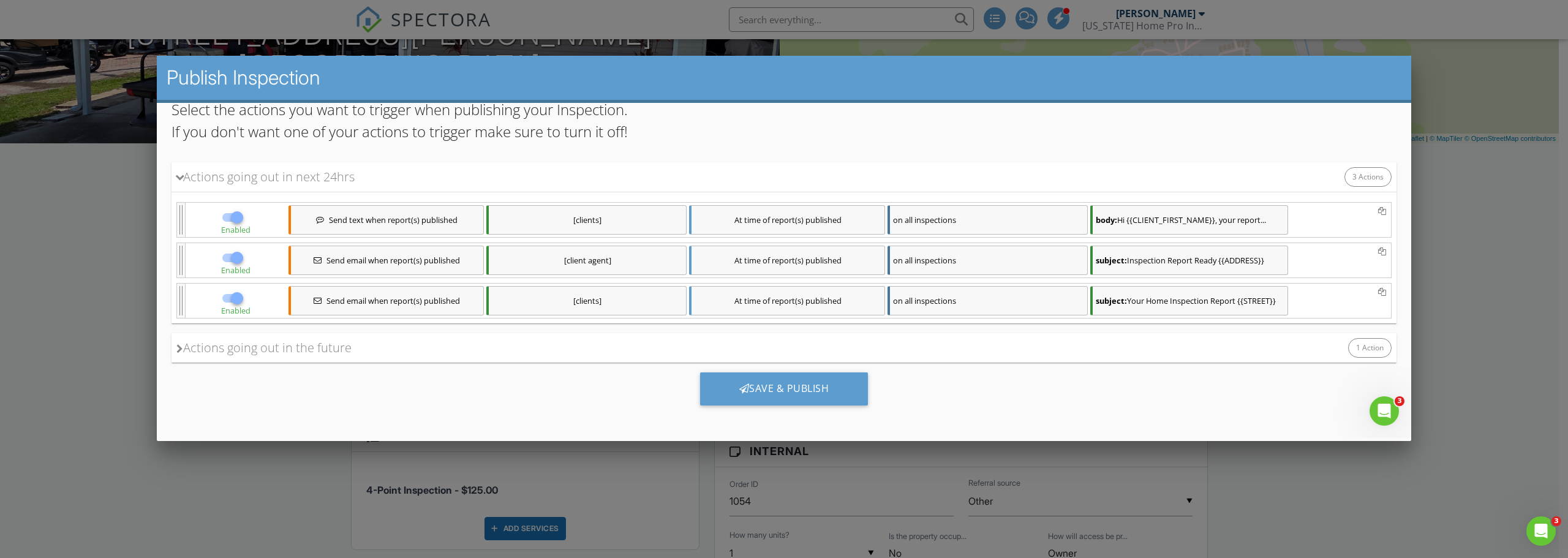
scroll to position [100, 0]
click at [808, 391] on div "Save & Publish" at bounding box center [784, 388] width 168 height 33
